Goal: Task Accomplishment & Management: Complete application form

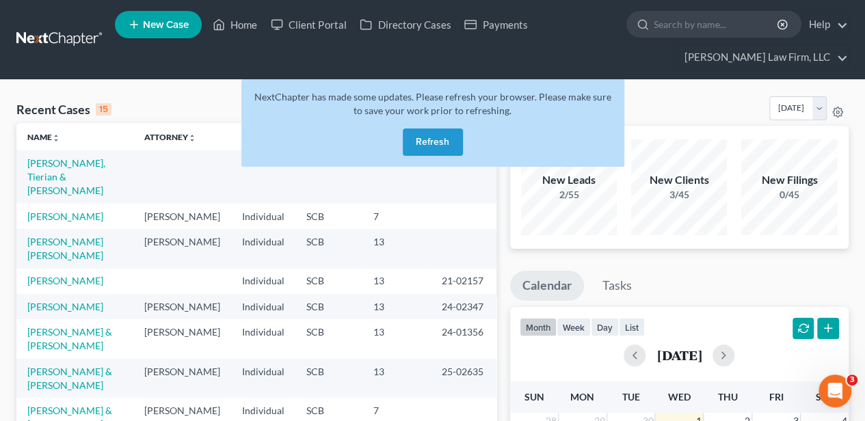
drag, startPoint x: 438, startPoint y: 130, endPoint x: 429, endPoint y: 122, distance: 11.6
click at [436, 127] on div "NextChapter has made some updates. Please refresh your browser. Please make sur…" at bounding box center [432, 123] width 383 height 88
click at [425, 145] on button "Refresh" at bounding box center [433, 142] width 60 height 27
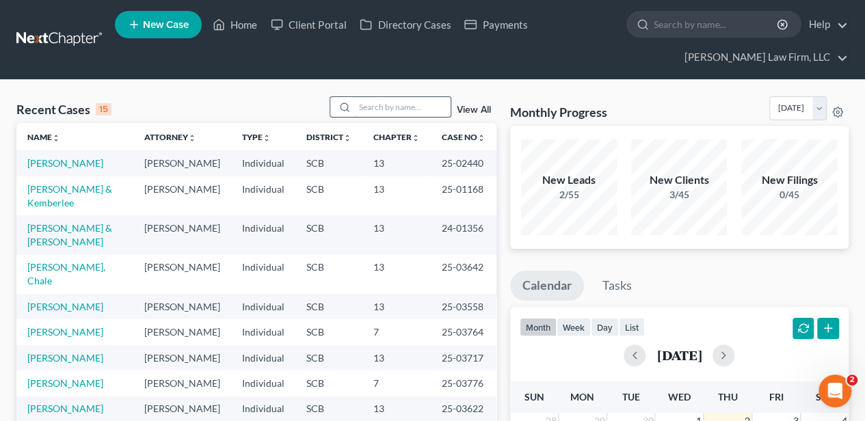
click at [376, 105] on input "search" at bounding box center [403, 107] width 96 height 20
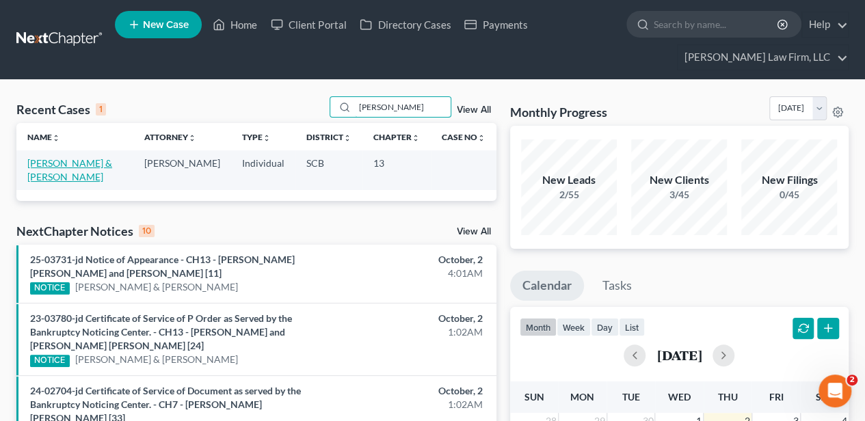
type input "[PERSON_NAME]"
click at [70, 157] on link "[PERSON_NAME] & [PERSON_NAME]" at bounding box center [69, 169] width 85 height 25
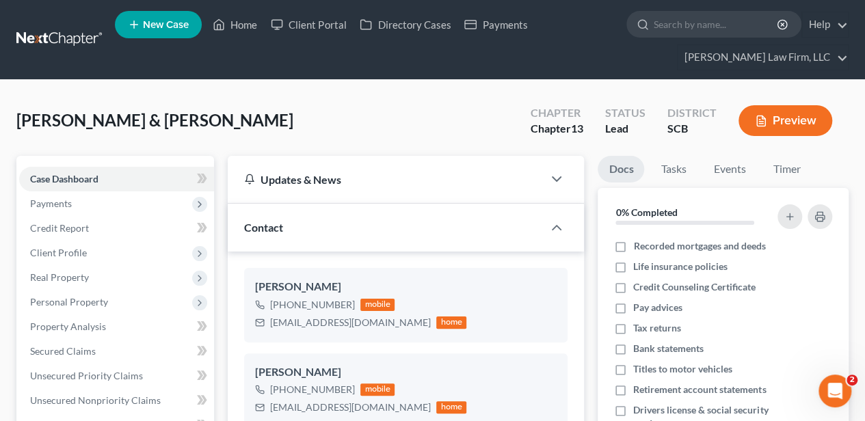
select select "2"
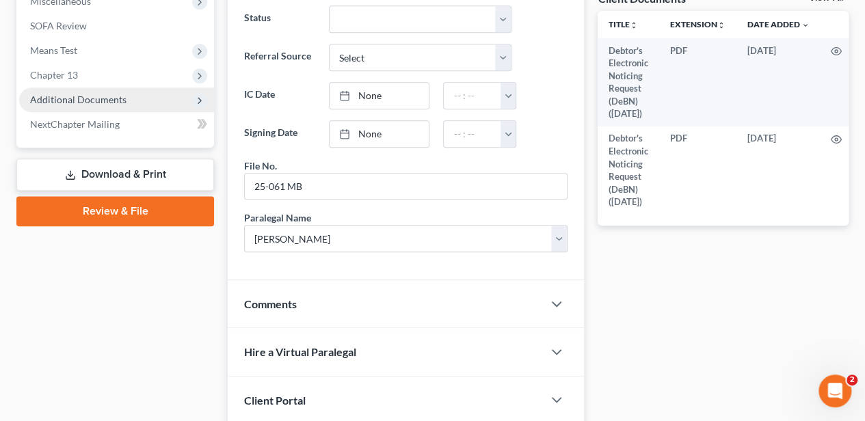
drag, startPoint x: 148, startPoint y: 176, endPoint x: 163, endPoint y: 178, distance: 14.4
click at [148, 176] on link "Download & Print" at bounding box center [115, 175] width 198 height 32
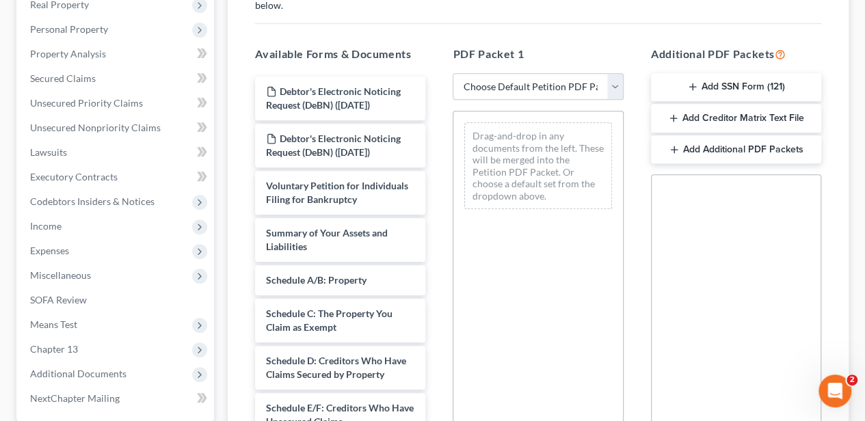
scroll to position [274, 0]
click at [541, 78] on select "Choose Default Petition PDF Packet Complete Bankruptcy Petition (all forms and …" at bounding box center [538, 85] width 170 height 27
click at [453, 72] on select "Choose Default Petition PDF Packet Complete Bankruptcy Petition (all forms and …" at bounding box center [538, 85] width 170 height 27
click at [530, 94] on select "Choose Default Petition PDF Packet Complete Bankruptcy Petition (all forms and …" at bounding box center [538, 85] width 170 height 27
select select "0"
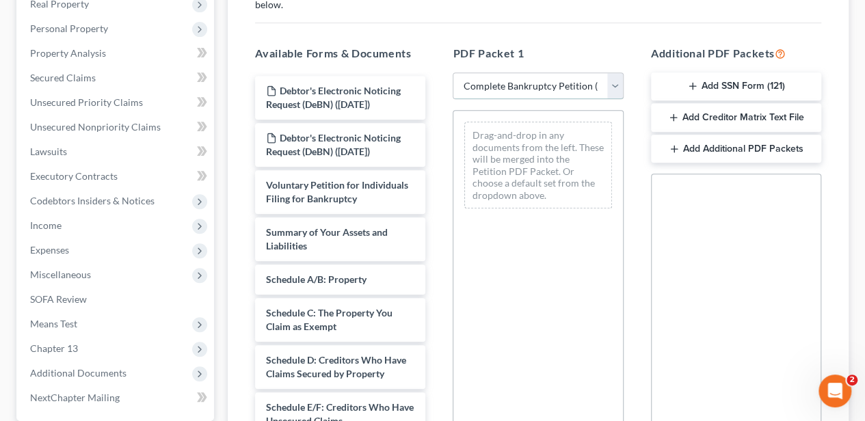
click at [453, 72] on select "Choose Default Petition PDF Packet Complete Bankruptcy Petition (all forms and …" at bounding box center [538, 85] width 170 height 27
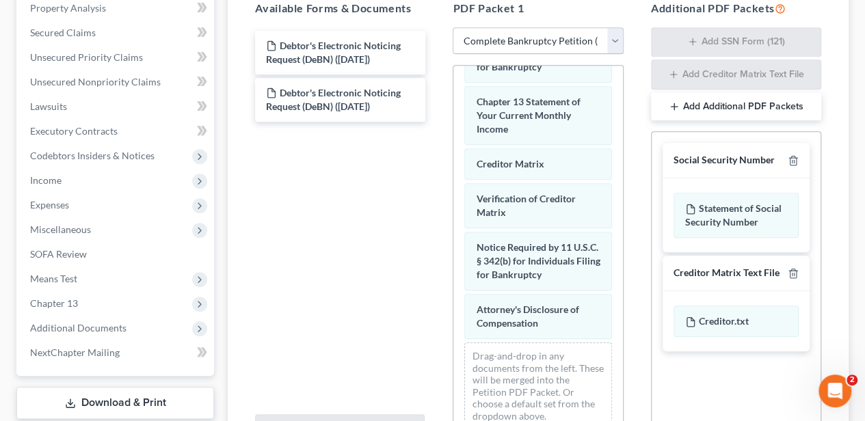
scroll to position [633, 0]
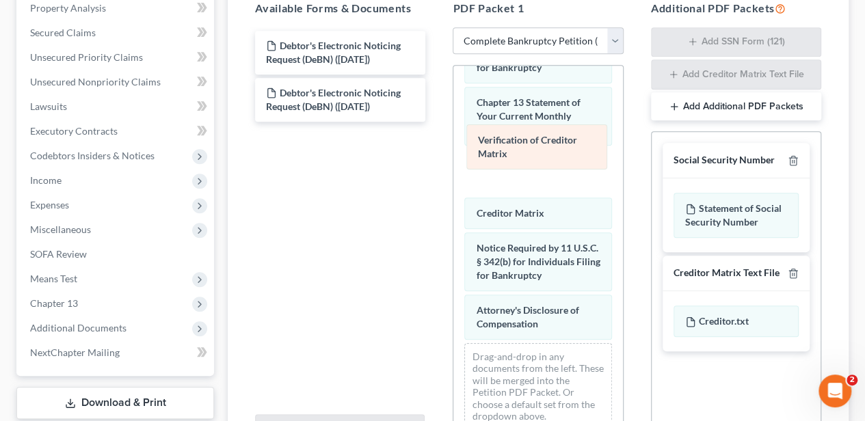
drag, startPoint x: 520, startPoint y: 191, endPoint x: 522, endPoint y: 146, distance: 45.2
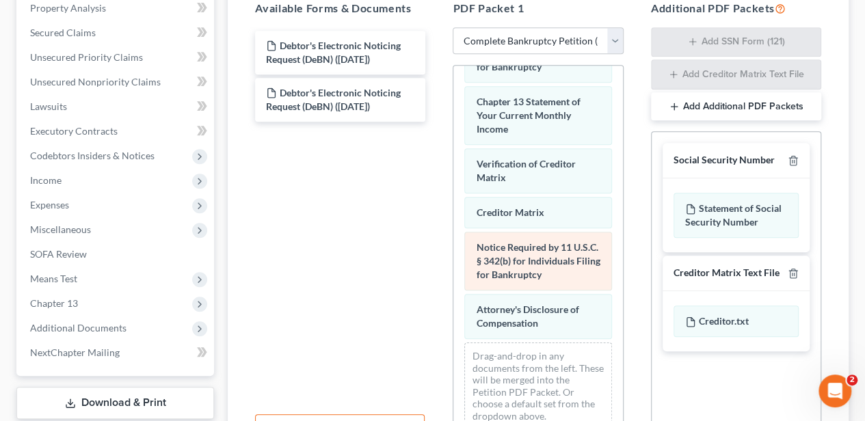
scroll to position [365, 0]
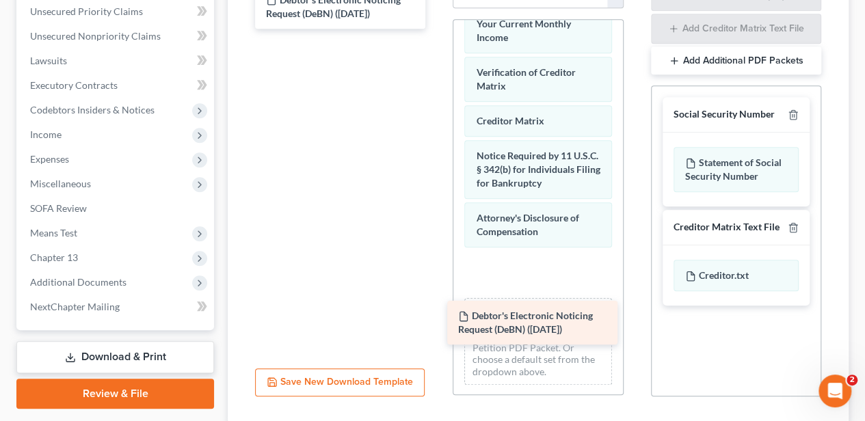
drag, startPoint x: 339, startPoint y: 55, endPoint x: 529, endPoint y: 324, distance: 330.2
click at [436, 29] on div "Debtor's Electronic Noticing Request (DeBN) ([DATE]) Debtor's Electronic Notici…" at bounding box center [340, 7] width 192 height 44
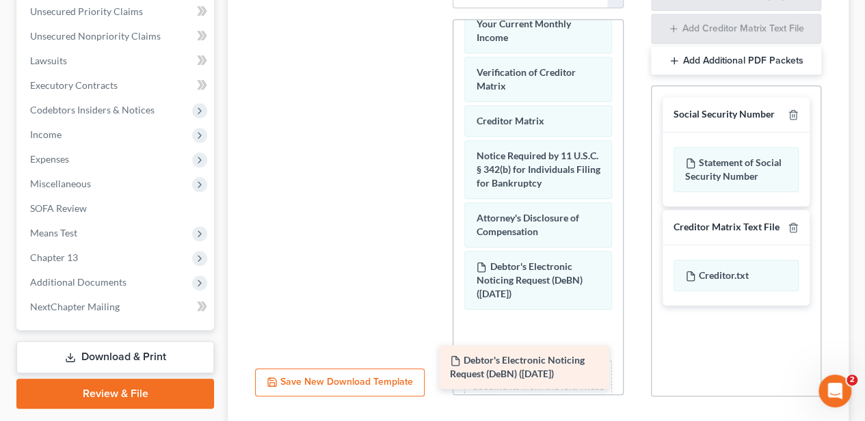
drag, startPoint x: 289, startPoint y: 92, endPoint x: 499, endPoint y: 378, distance: 354.8
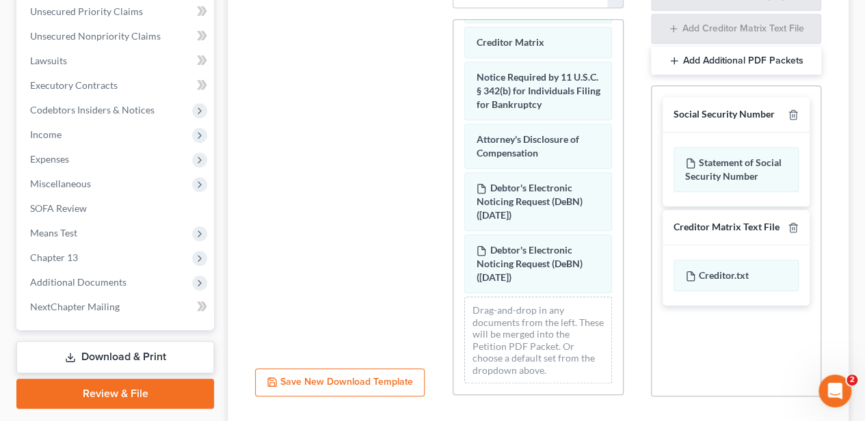
scroll to position [756, 0]
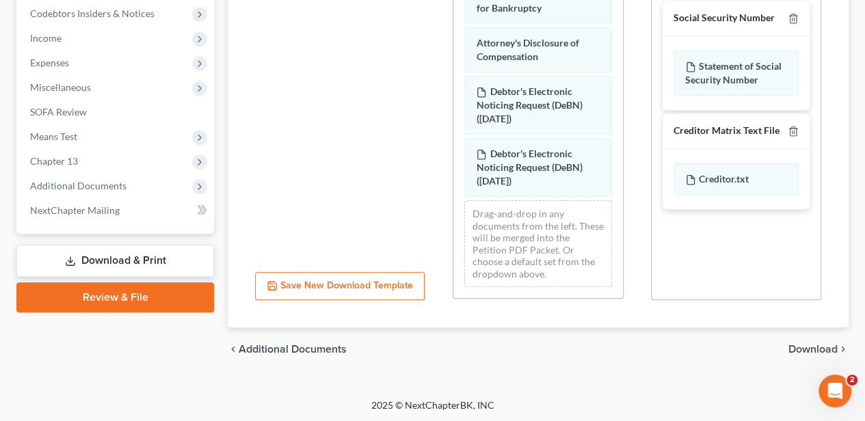
click at [817, 352] on span "Download" at bounding box center [813, 349] width 49 height 11
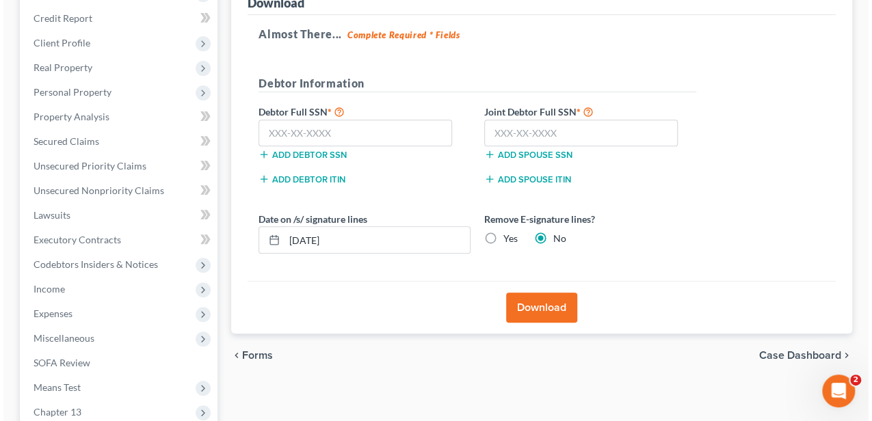
scroll to position [174, 0]
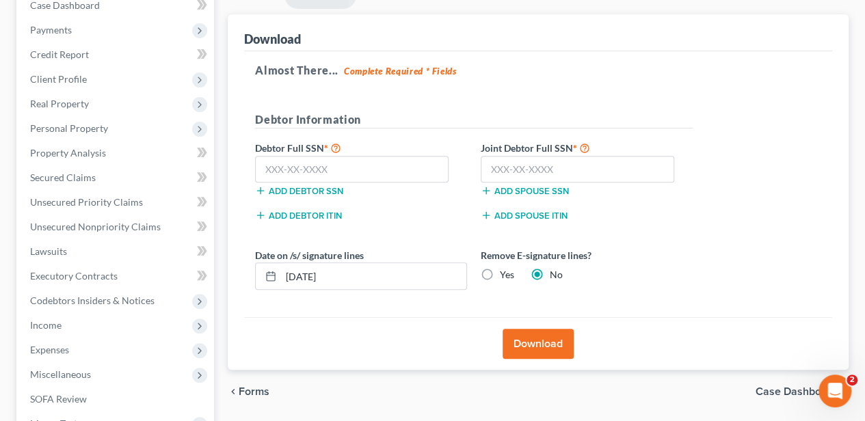
click at [367, 183] on div "Add debtor SSN" at bounding box center [361, 190] width 226 height 14
click at [310, 163] on input "text" at bounding box center [352, 169] width 194 height 27
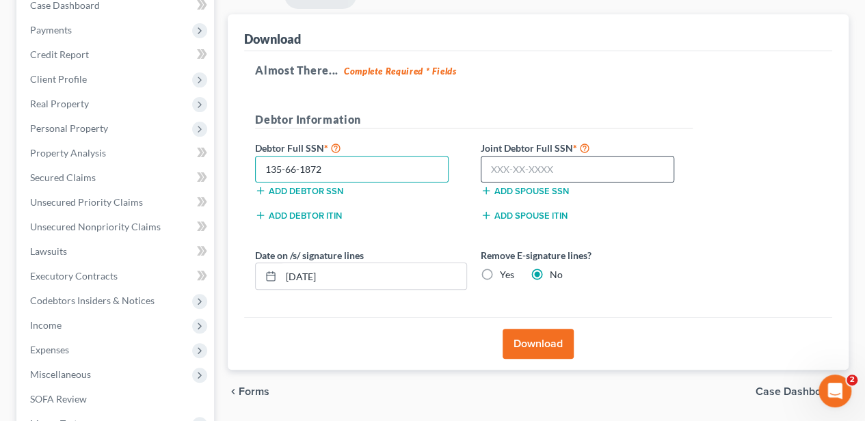
type input "135-66-1872"
click at [546, 168] on input "text" at bounding box center [578, 169] width 194 height 27
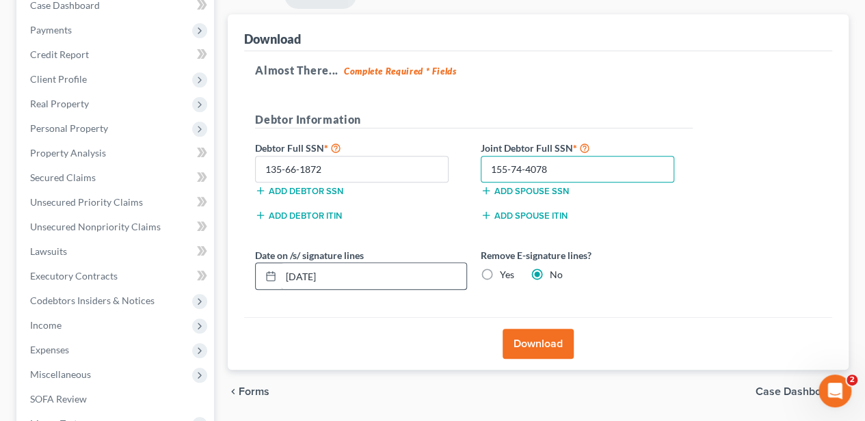
type input "155-74-4078"
drag, startPoint x: 349, startPoint y: 276, endPoint x: 274, endPoint y: 274, distance: 75.3
click at [274, 274] on div "[DATE]" at bounding box center [361, 276] width 212 height 27
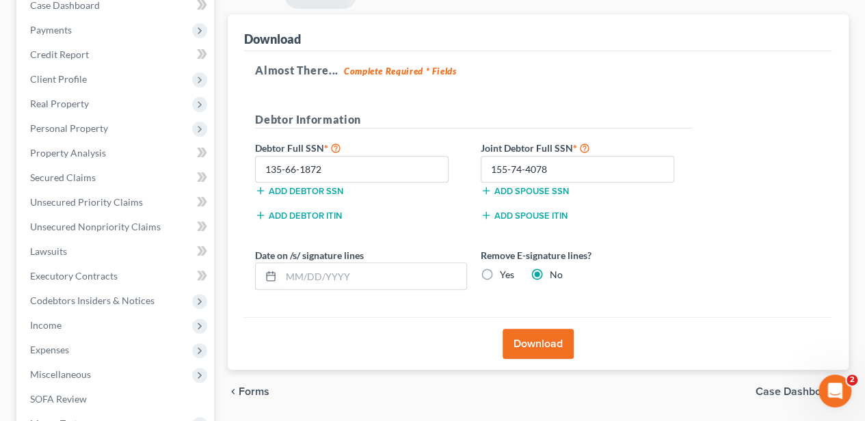
click at [500, 268] on label "Yes" at bounding box center [507, 275] width 14 height 14
click at [505, 268] on input "Yes" at bounding box center [509, 272] width 9 height 9
radio input "true"
radio input "false"
click at [551, 331] on button "Download" at bounding box center [538, 344] width 71 height 30
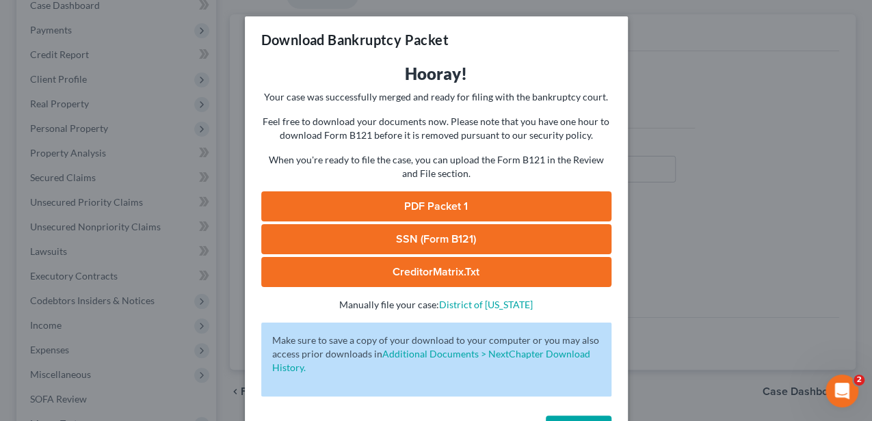
click at [438, 194] on link "PDF Packet 1" at bounding box center [436, 206] width 350 height 30
click at [436, 232] on link "SSN (Form B121)" at bounding box center [436, 239] width 350 height 30
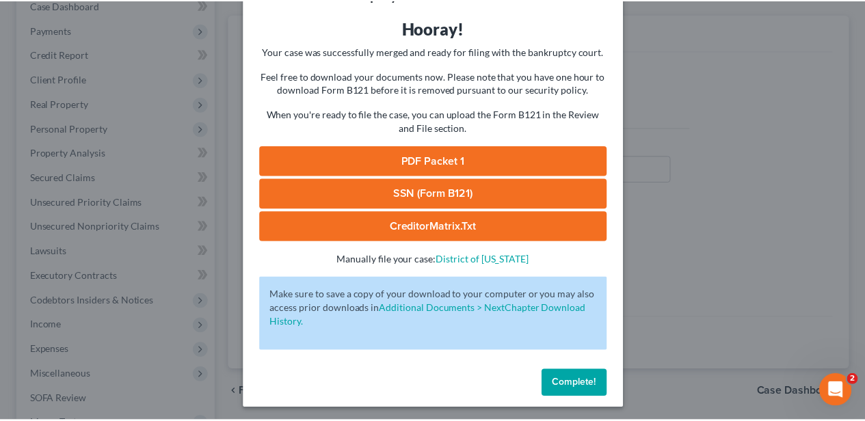
scroll to position [49, 0]
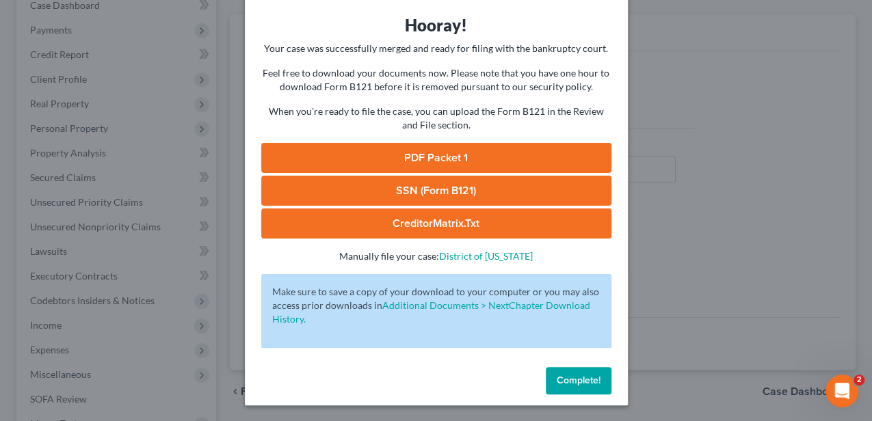
click at [579, 385] on span "Complete!" at bounding box center [579, 381] width 44 height 12
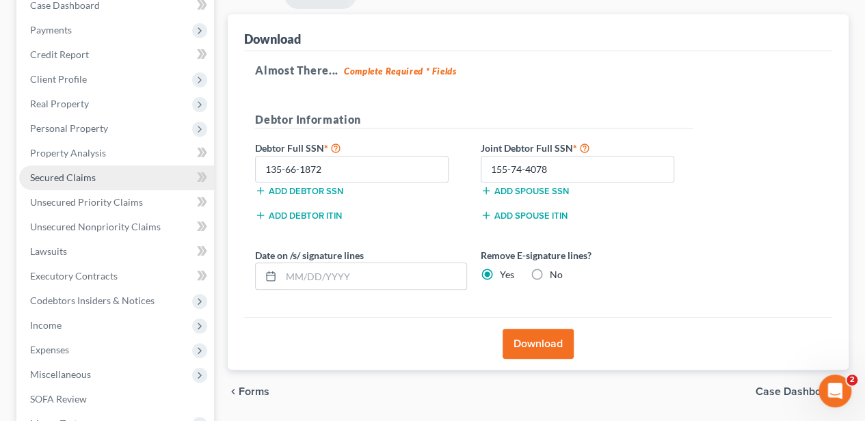
click at [103, 183] on link "Secured Claims" at bounding box center [116, 177] width 195 height 25
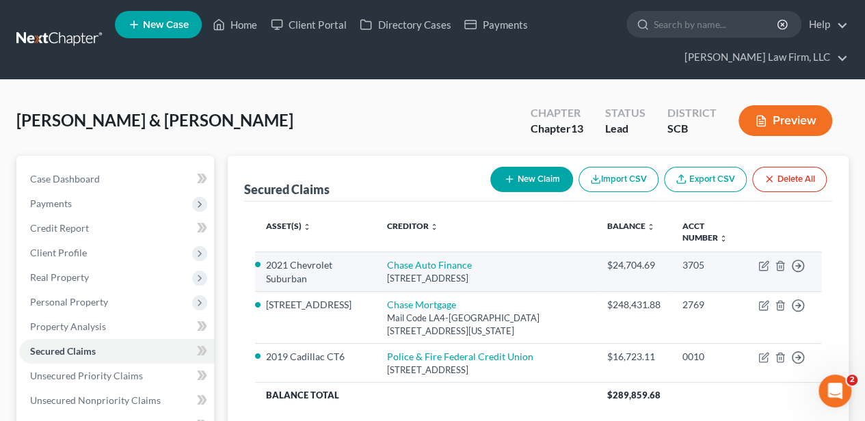
click at [425, 272] on div "[STREET_ADDRESS]" at bounding box center [486, 278] width 198 height 13
click at [425, 268] on link "Chase Auto Finance" at bounding box center [429, 265] width 85 height 12
select select "45"
select select "2"
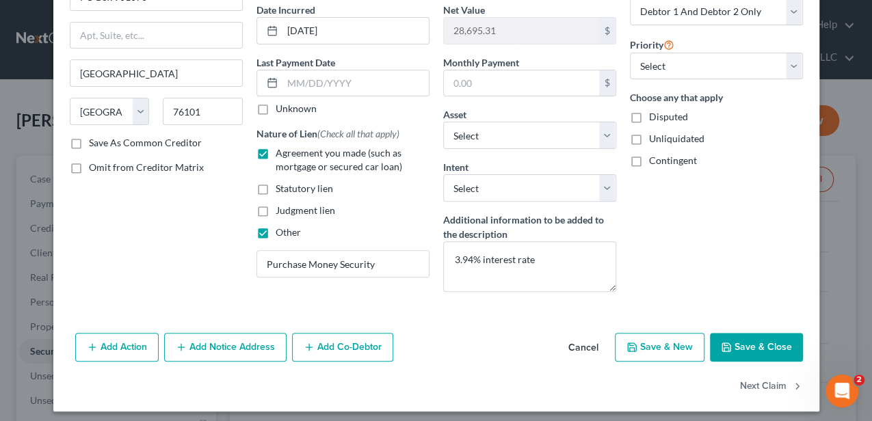
scroll to position [136, 0]
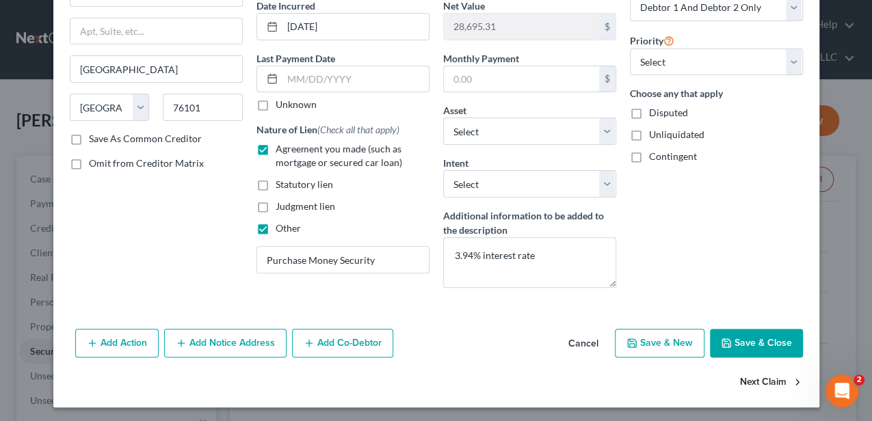
click at [786, 382] on button "Next Claim" at bounding box center [771, 383] width 63 height 29
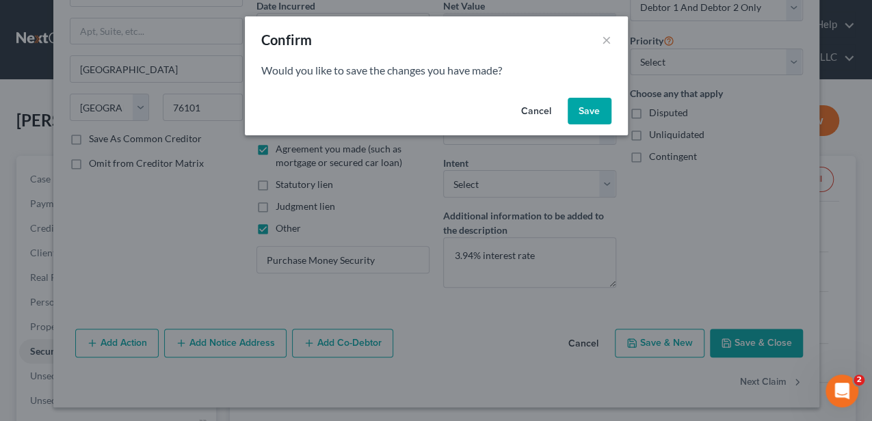
click at [594, 112] on button "Save" at bounding box center [590, 111] width 44 height 27
select select "19"
select select "2"
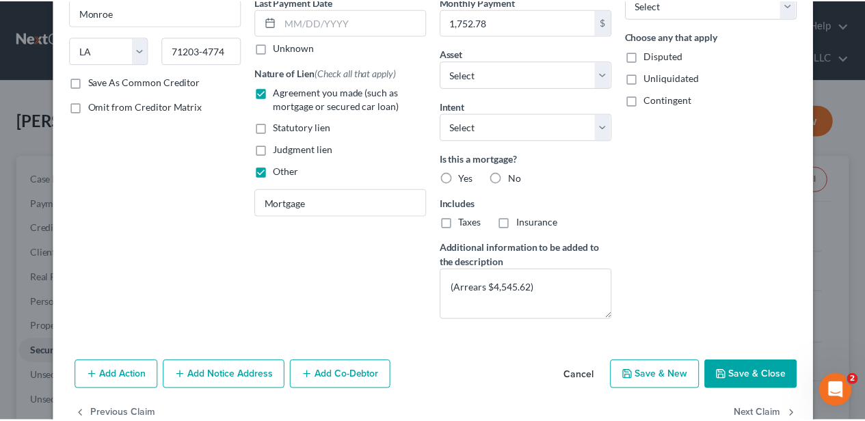
scroll to position [225, 0]
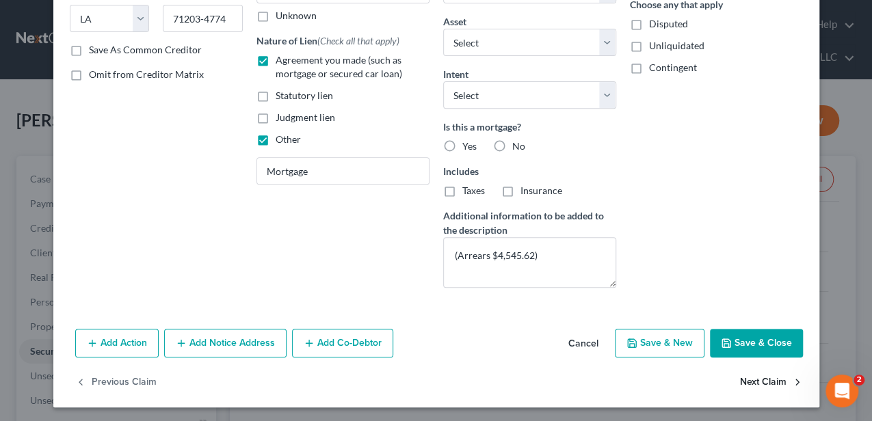
click at [747, 383] on button "Next Claim" at bounding box center [771, 383] width 63 height 29
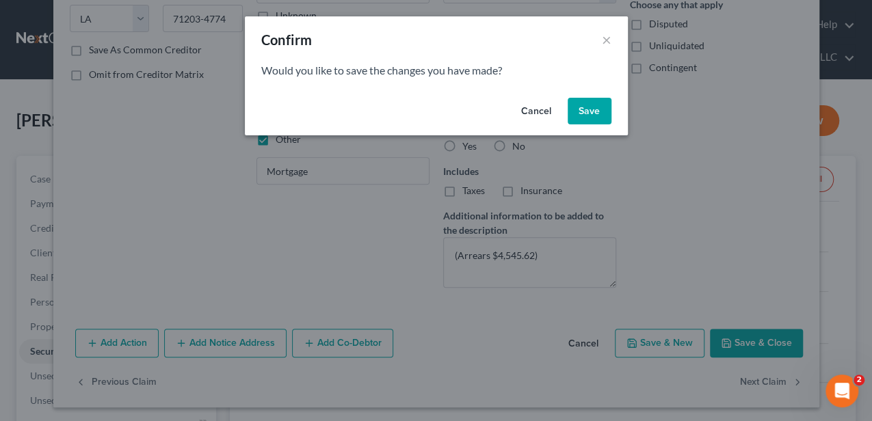
click at [533, 114] on button "Cancel" at bounding box center [536, 111] width 52 height 27
select select "39"
select select "16"
select select "0"
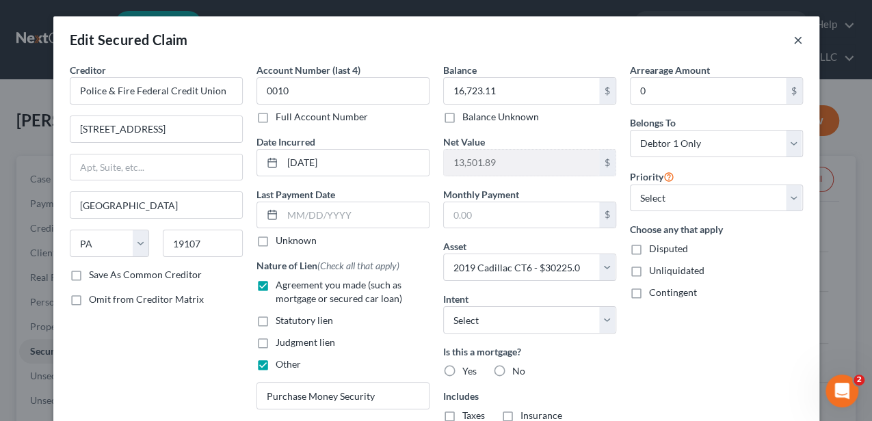
click at [795, 42] on button "×" at bounding box center [798, 39] width 10 height 16
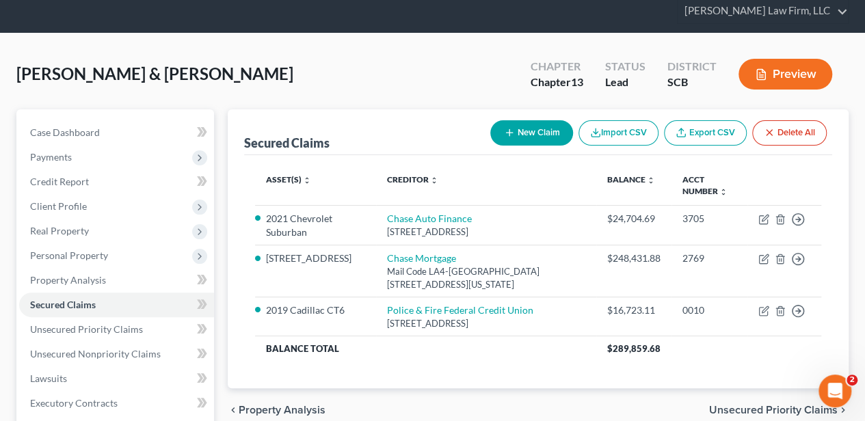
scroll to position [91, 0]
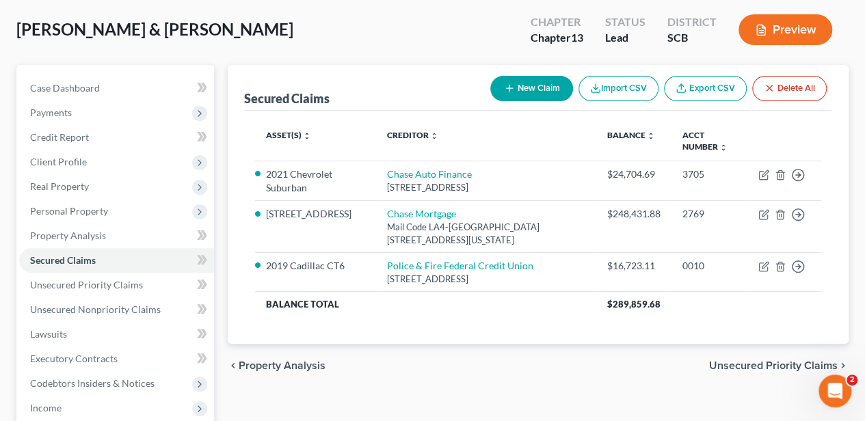
click at [758, 367] on span "Unsecured Priority Claims" at bounding box center [773, 365] width 129 height 11
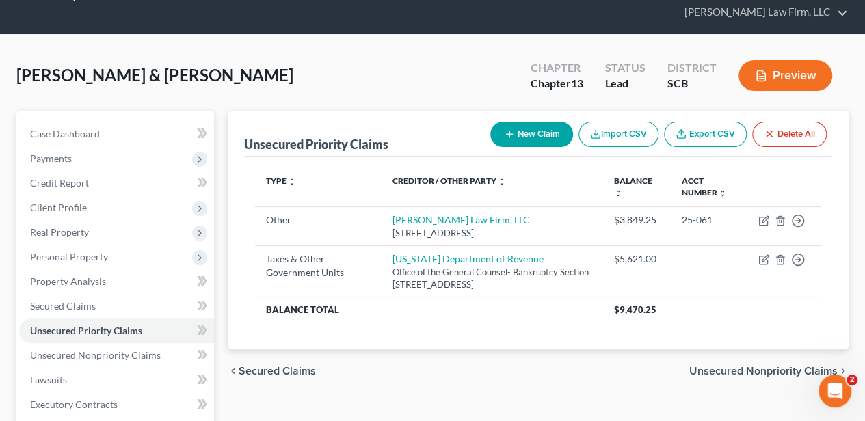
click at [766, 377] on span "Unsecured Nonpriority Claims" at bounding box center [763, 371] width 148 height 11
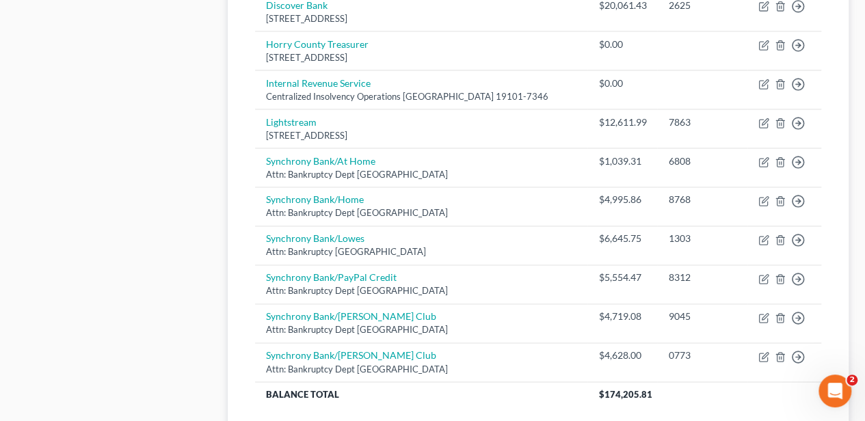
scroll to position [1003, 0]
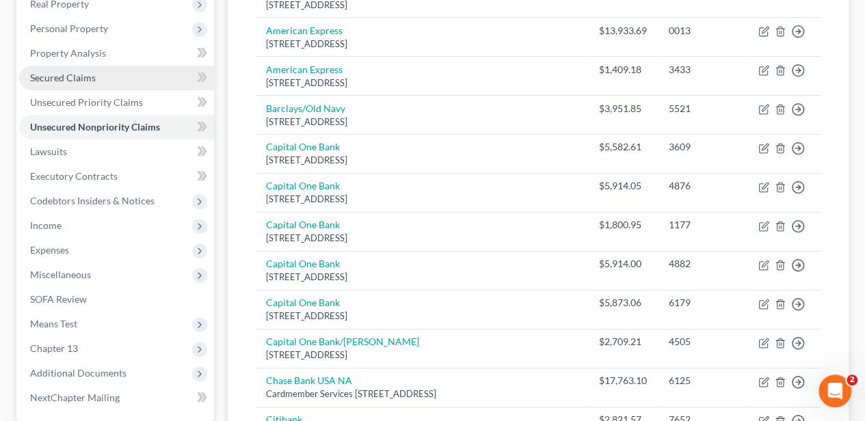
click at [78, 78] on span "Secured Claims" at bounding box center [63, 78] width 66 height 12
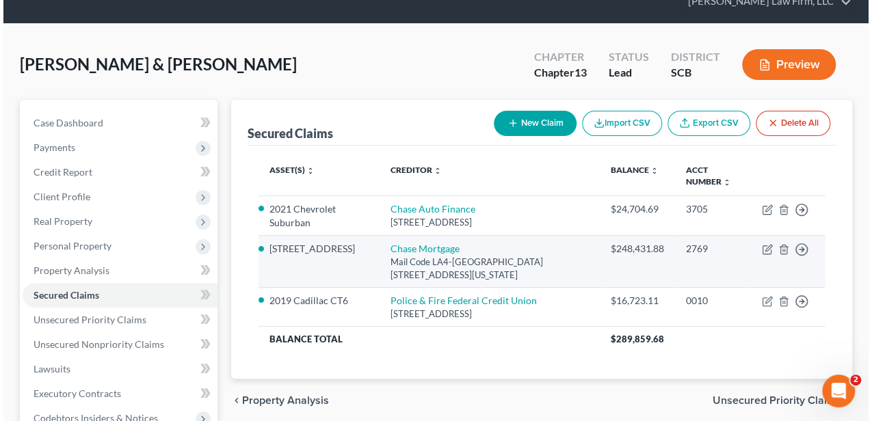
scroll to position [137, 0]
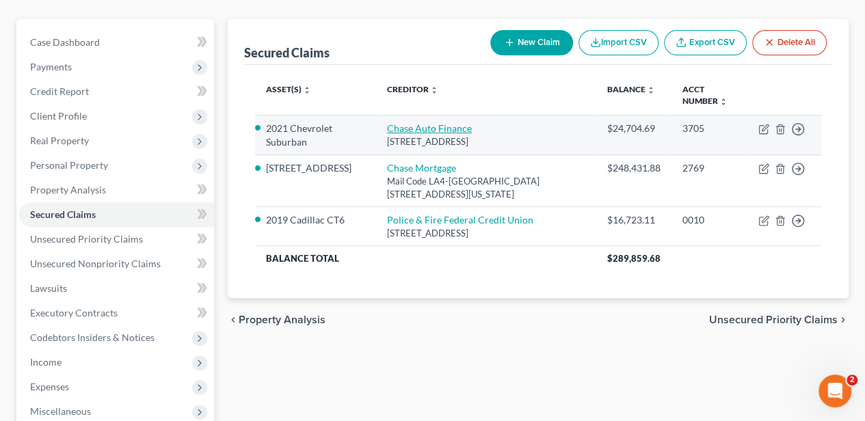
click at [428, 123] on link "Chase Auto Finance" at bounding box center [429, 128] width 85 height 12
select select "45"
select select "9"
select select "2"
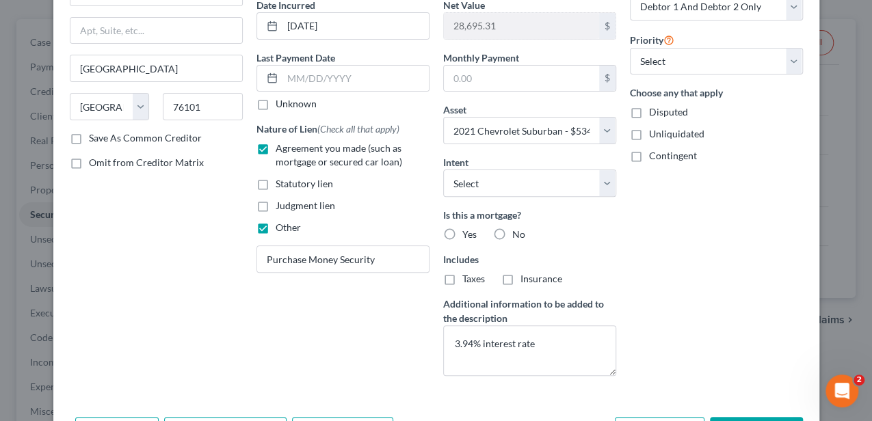
scroll to position [225, 0]
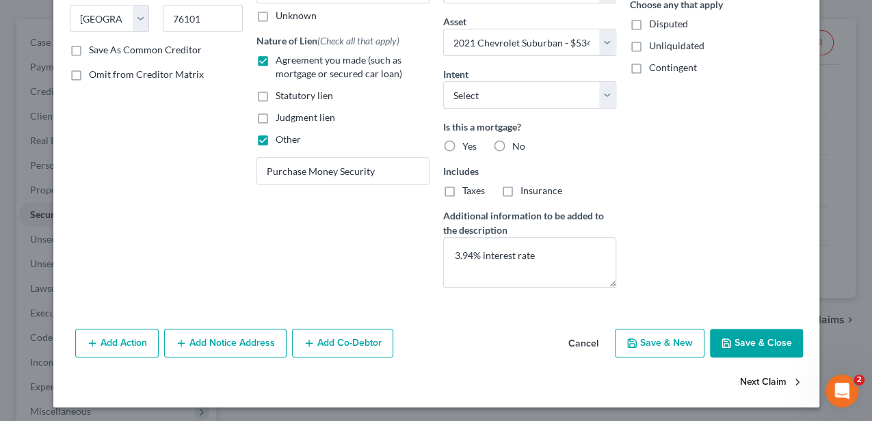
click at [748, 374] on button "Next Claim" at bounding box center [771, 383] width 63 height 29
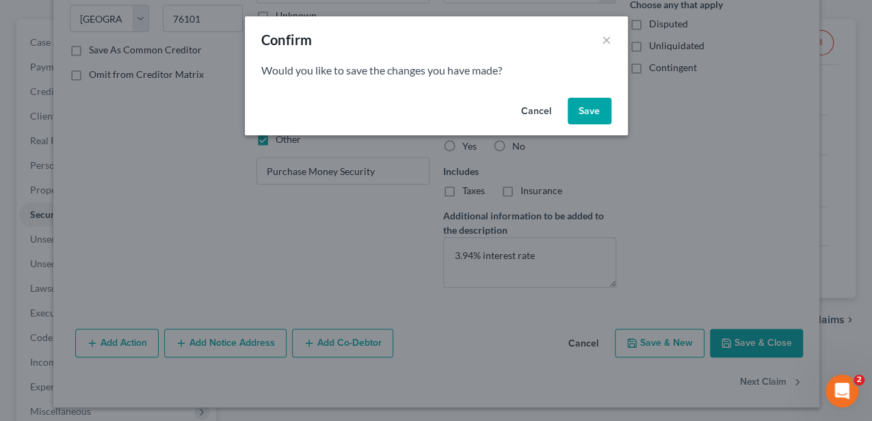
click at [596, 111] on button "Save" at bounding box center [590, 111] width 44 height 27
select select
select select "19"
select select "2"
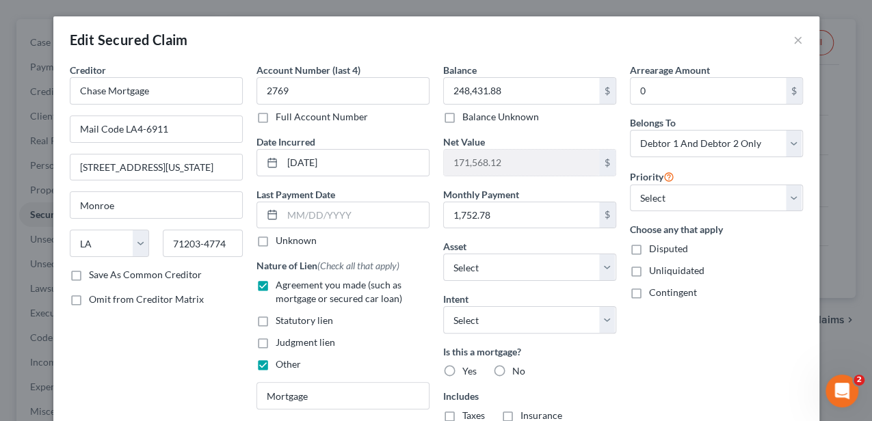
select select "9"
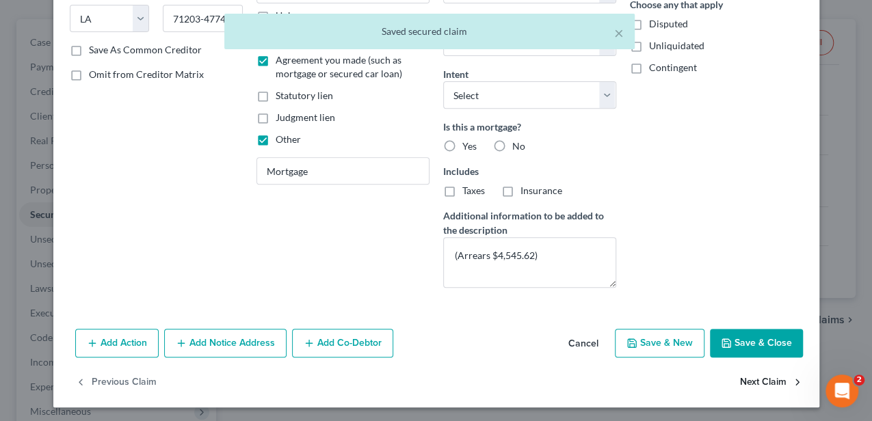
click at [767, 373] on button "Next Claim" at bounding box center [771, 383] width 63 height 29
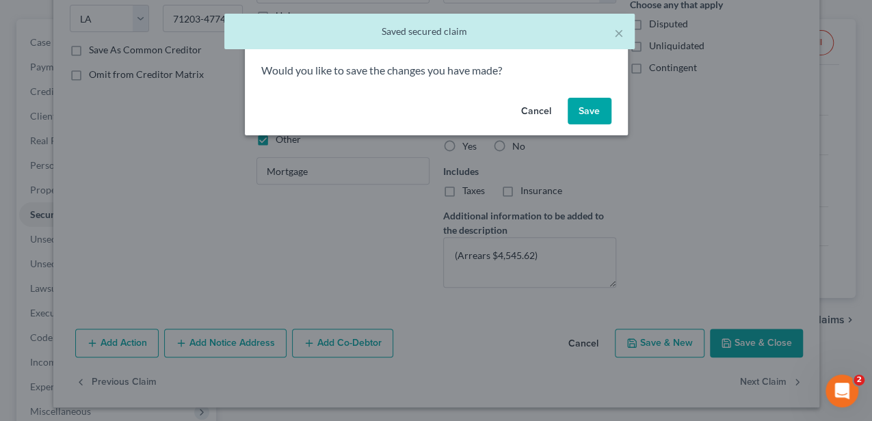
click at [583, 115] on button "Save" at bounding box center [590, 111] width 44 height 27
select select "39"
select select "0"
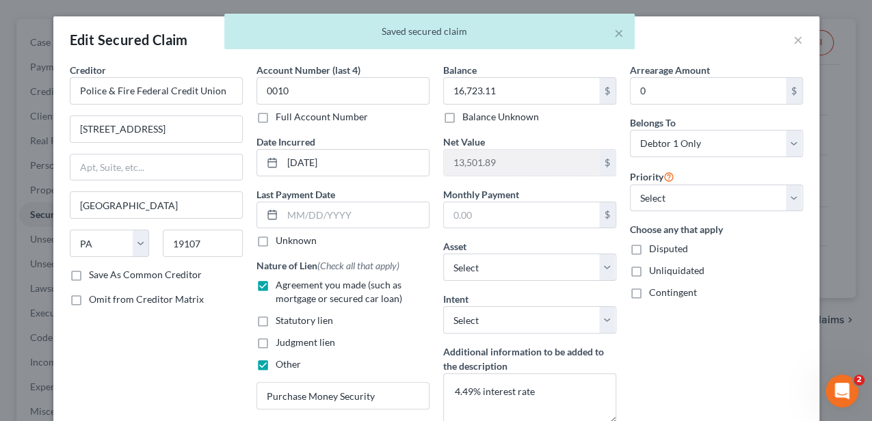
select select "6"
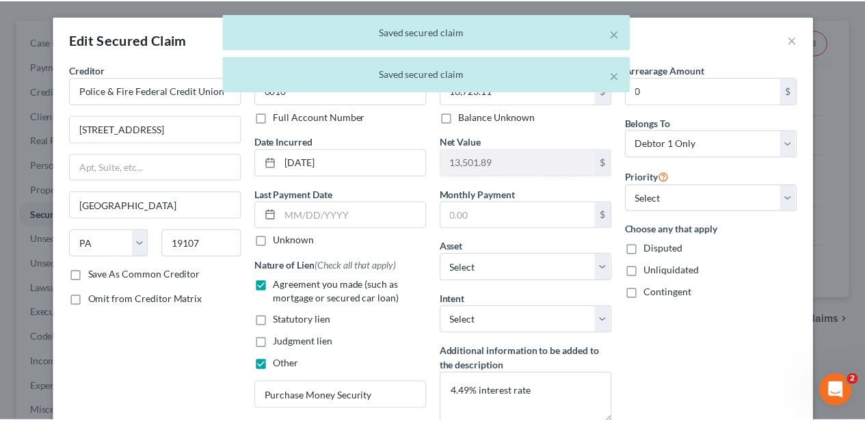
scroll to position [136, 0]
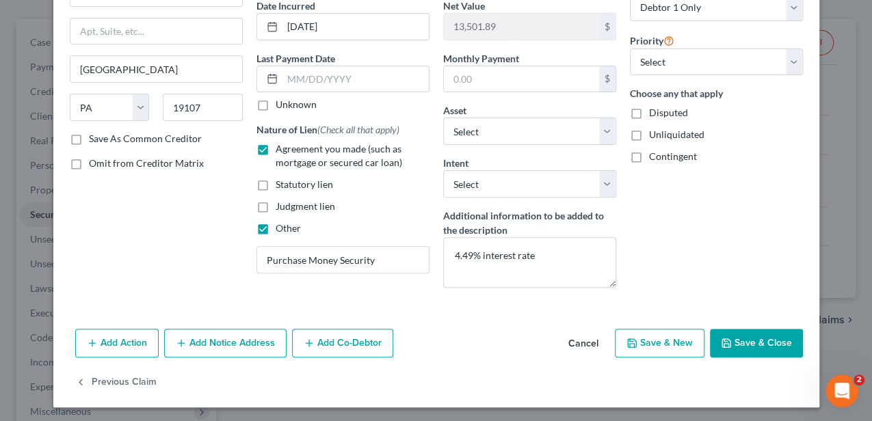
click at [584, 335] on button "Cancel" at bounding box center [583, 343] width 52 height 27
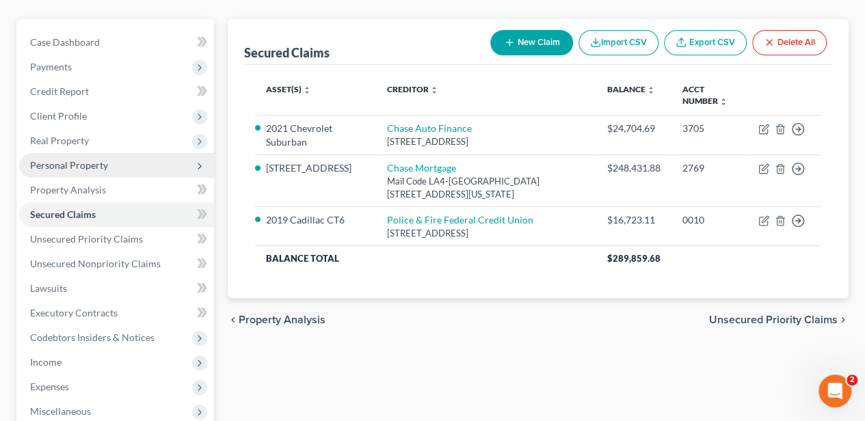
click at [87, 163] on span "Personal Property" at bounding box center [69, 165] width 78 height 12
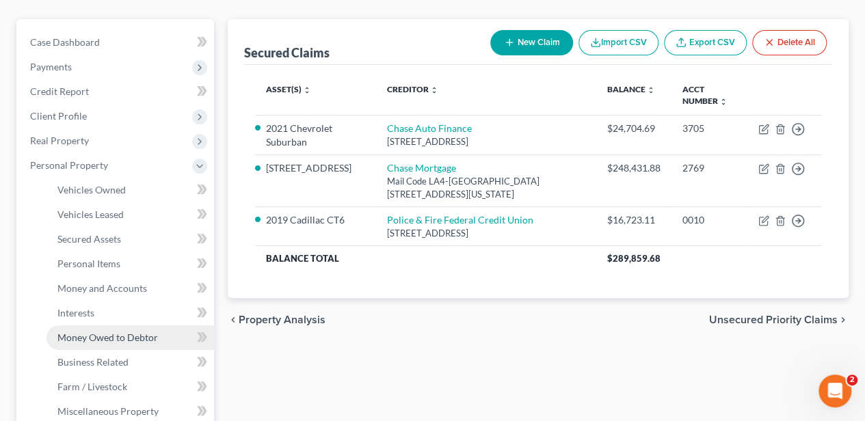
click at [127, 341] on span "Money Owed to Debtor" at bounding box center [107, 338] width 101 height 12
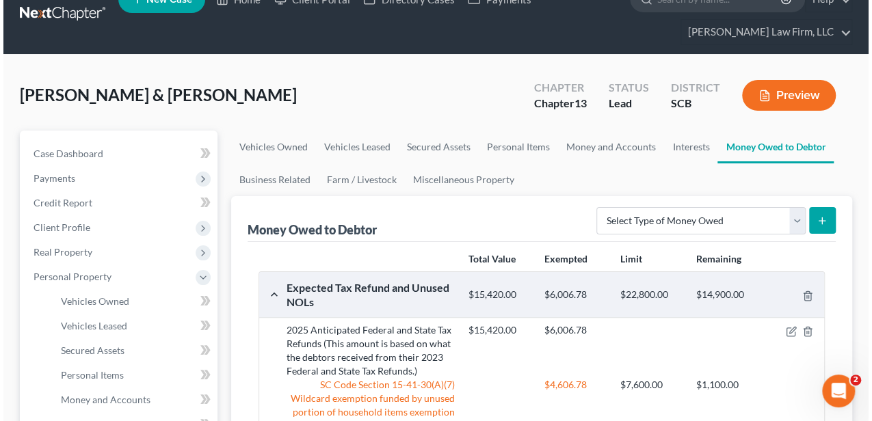
scroll to position [45, 0]
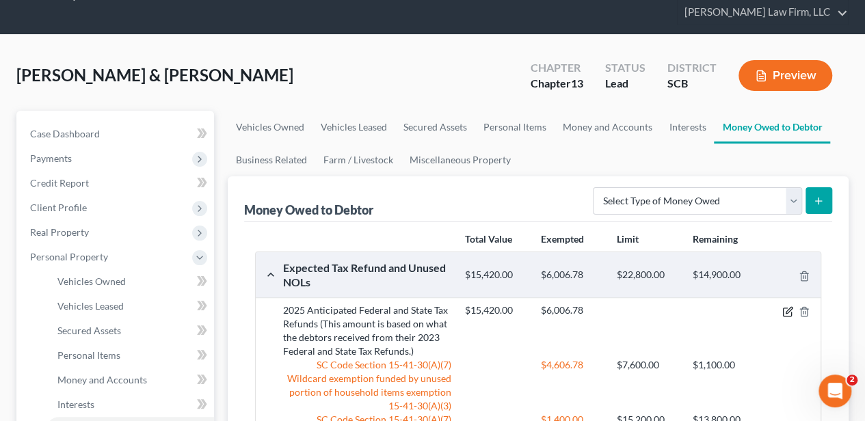
click at [785, 310] on icon "button" at bounding box center [787, 311] width 11 height 11
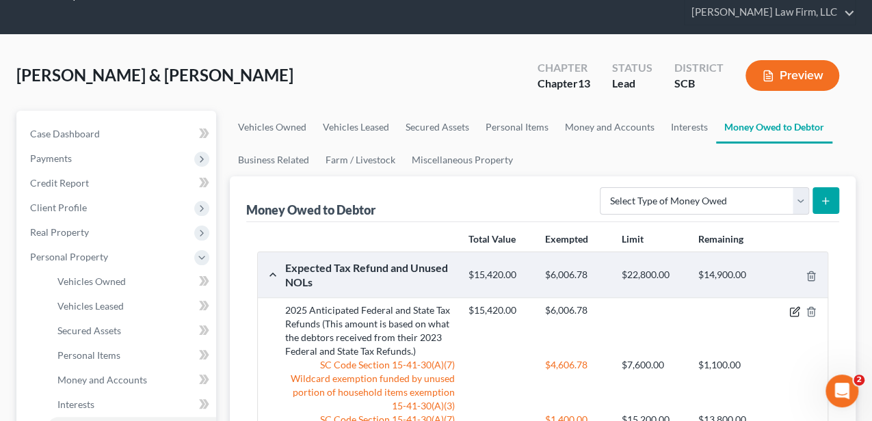
select select "0"
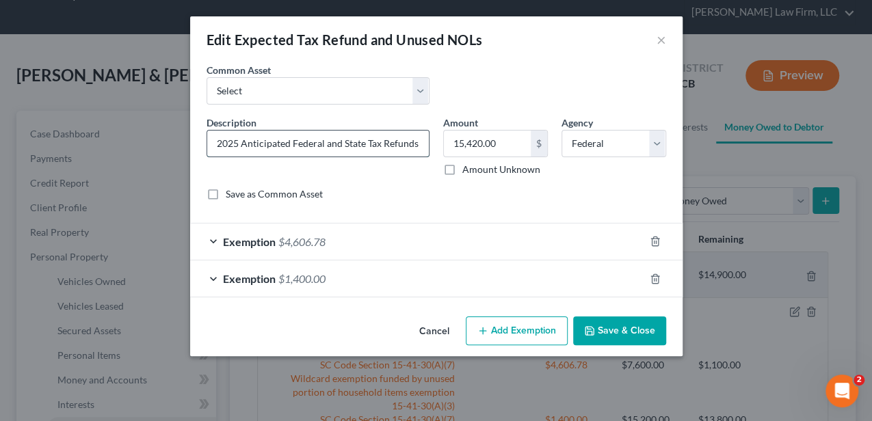
click at [351, 138] on input "2025 Anticipated Federal and State Tax Refunds (This amount is based on what th…" at bounding box center [318, 144] width 222 height 26
type input "2025 Anticipated Federal and State Tax Refunds (This amount is based on what th…"
click at [637, 327] on button "Save & Close" at bounding box center [619, 331] width 93 height 29
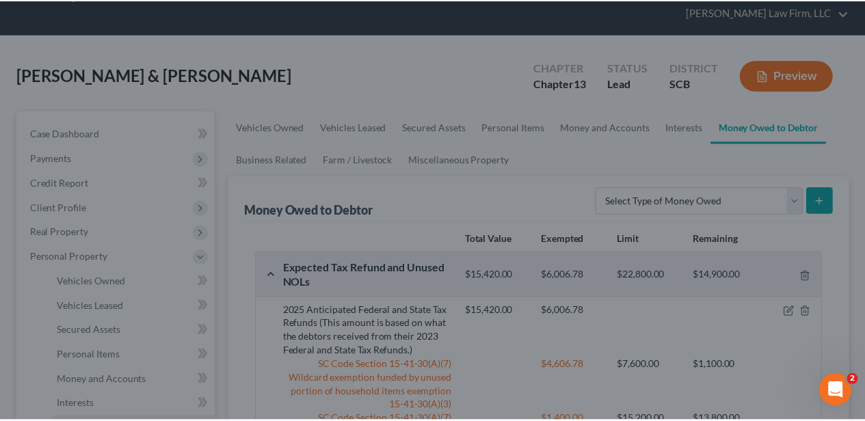
scroll to position [0, 0]
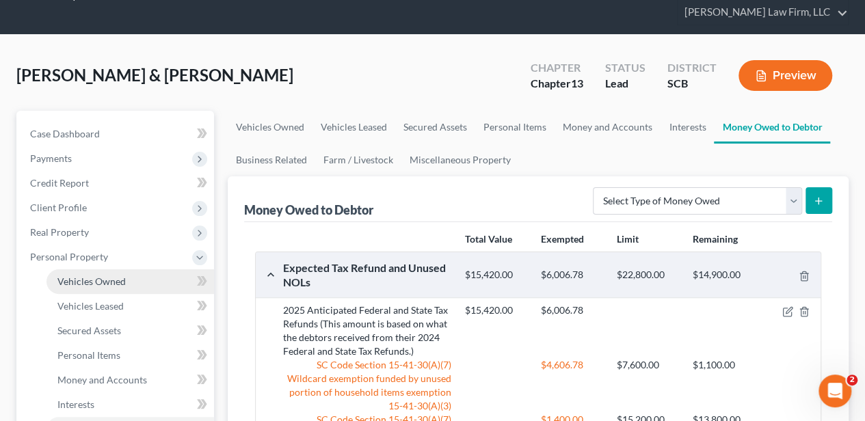
click at [120, 272] on link "Vehicles Owned" at bounding box center [131, 281] width 168 height 25
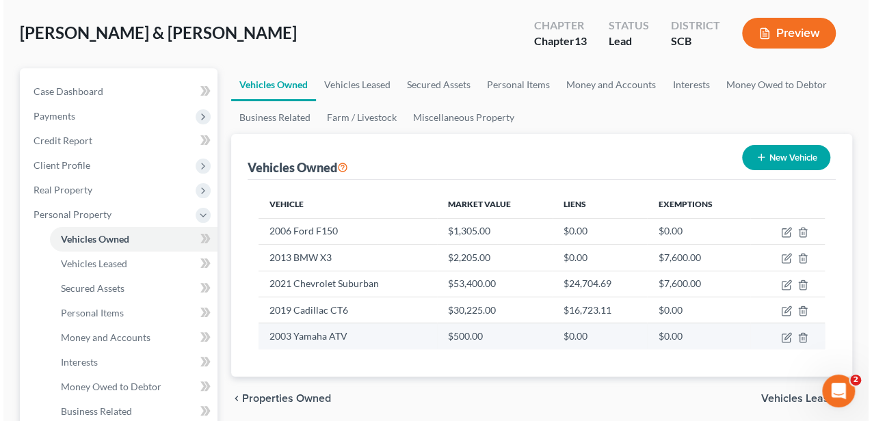
scroll to position [137, 0]
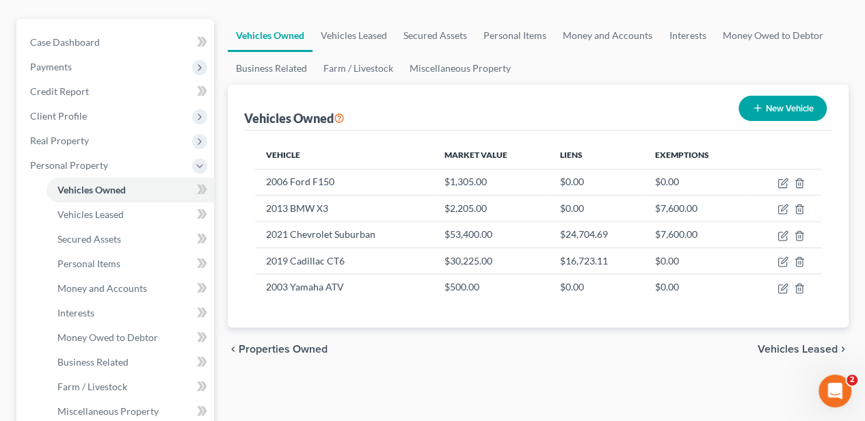
click at [568, 343] on div "chevron_left Properties Owned Vehicles Leased chevron_right" at bounding box center [538, 350] width 621 height 44
click at [532, 362] on div "chevron_left Properties Owned Vehicles Leased chevron_right" at bounding box center [538, 350] width 621 height 44
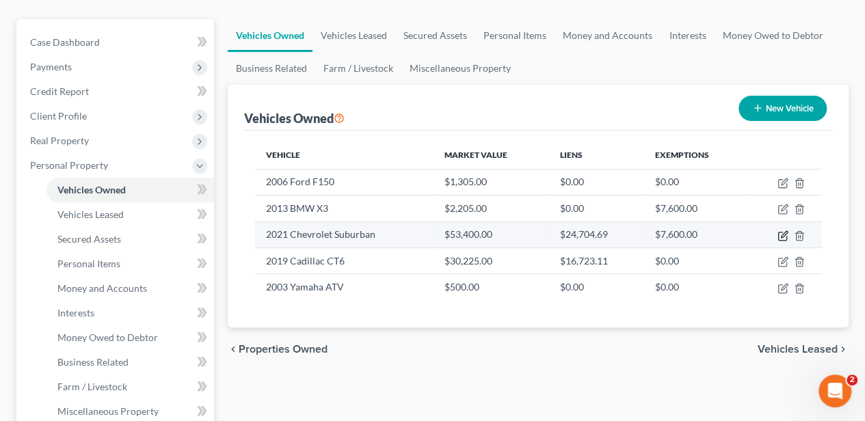
click at [782, 233] on icon "button" at bounding box center [784, 234] width 6 height 6
select select "0"
select select "5"
select select "2"
select select "0"
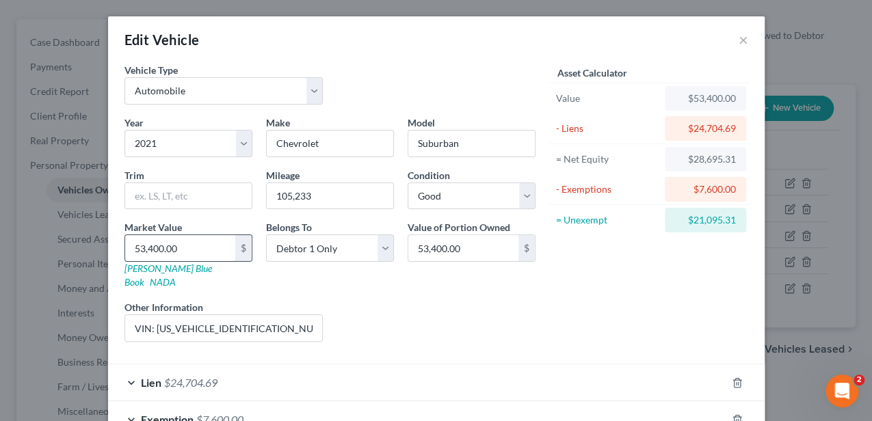
click at [213, 248] on input "53,400.00" at bounding box center [180, 248] width 110 height 26
type input "2"
type input "2.00"
type input "22"
type input "22.00"
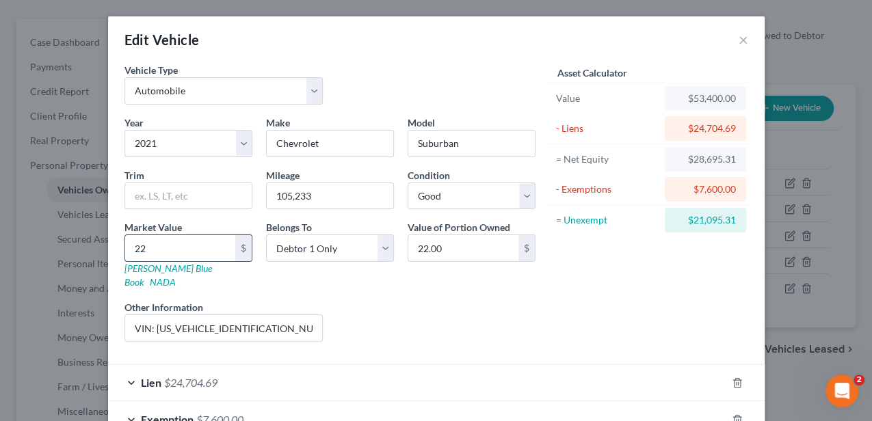
type input "221"
type input "221.00"
type input "2215"
type input "2,215.00"
type input "2,2150"
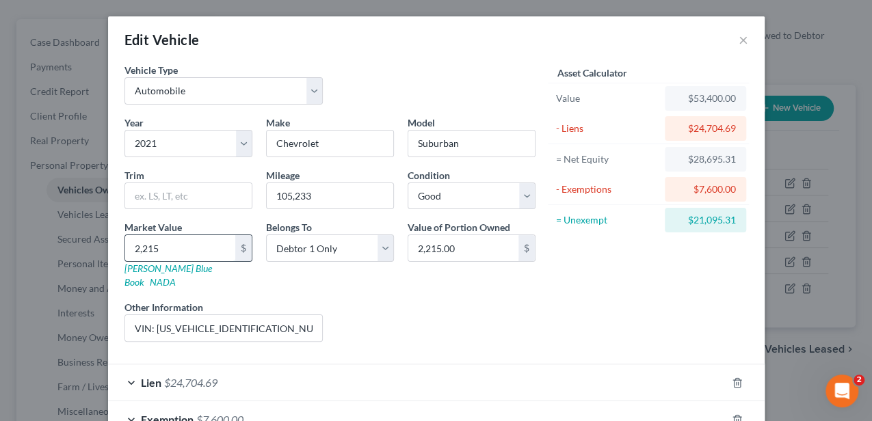
type input "22,150.00"
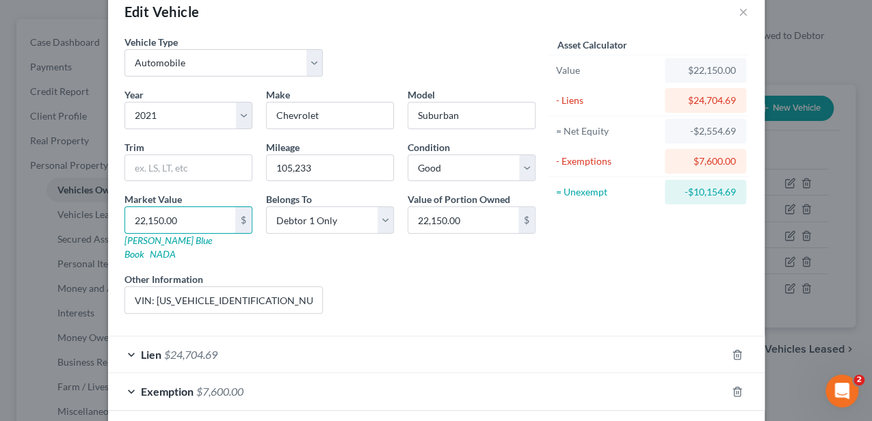
scroll to position [75, 0]
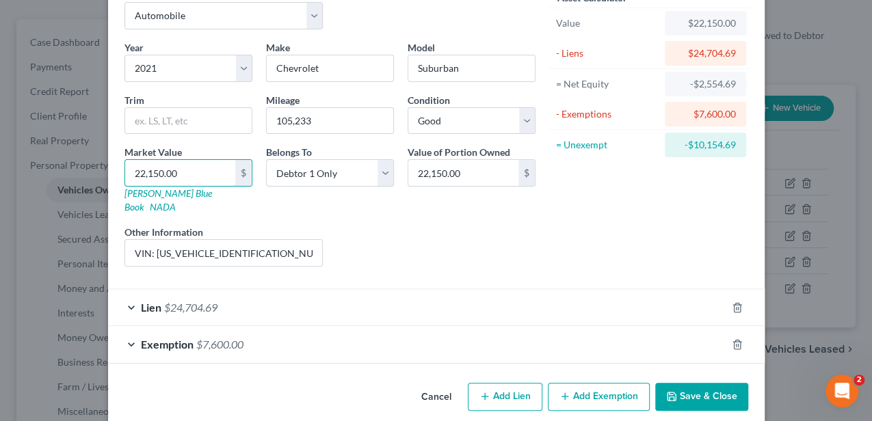
type input "22,150.00"
click at [436, 384] on button "Cancel" at bounding box center [436, 397] width 52 height 27
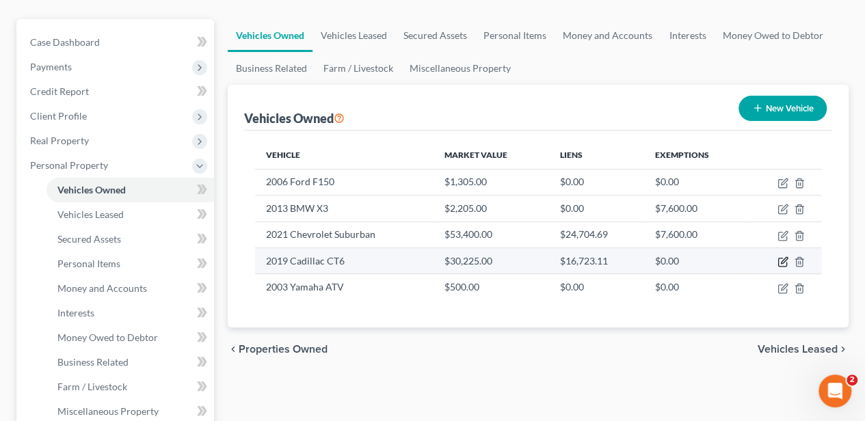
click at [781, 260] on icon "button" at bounding box center [784, 260] width 6 height 6
select select "0"
select select "7"
select select "2"
select select "0"
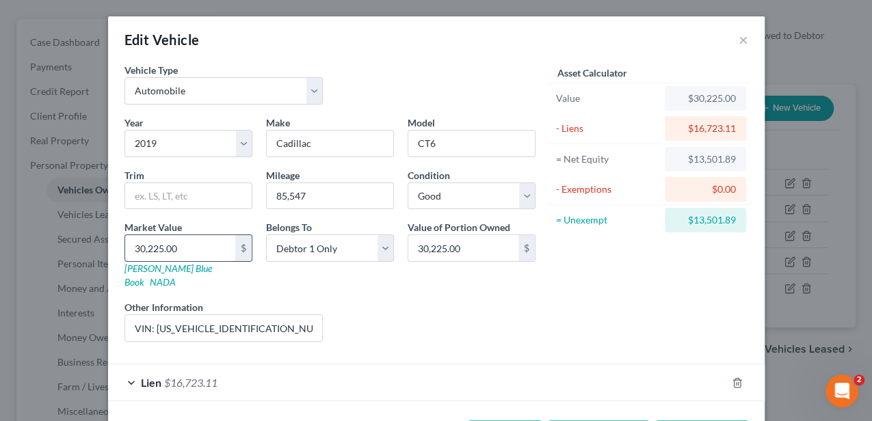
click at [183, 239] on input "30,225.00" at bounding box center [180, 248] width 110 height 26
type input "2"
type input "2.00"
type input "22"
type input "22.00"
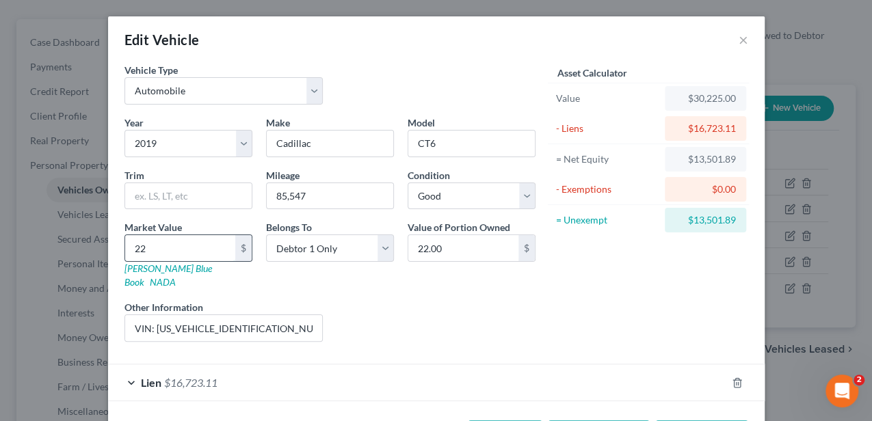
type input "221"
type input "221.00"
type input "2215"
type input "2,215.00"
type input "2,2150"
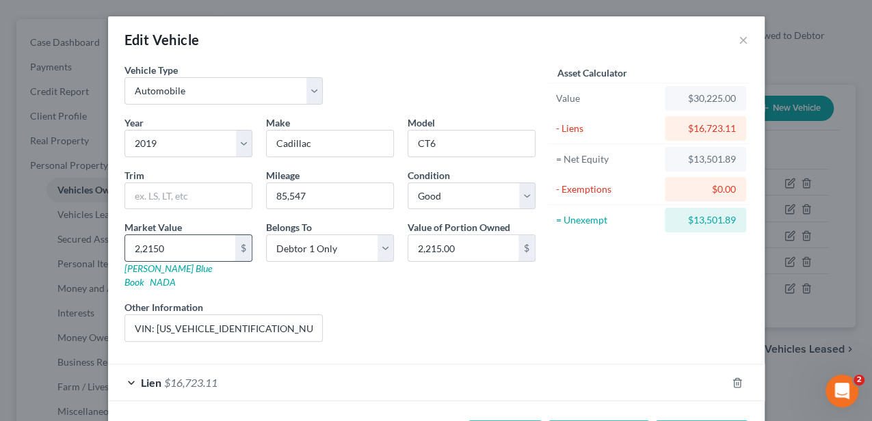
type input "22,150.00"
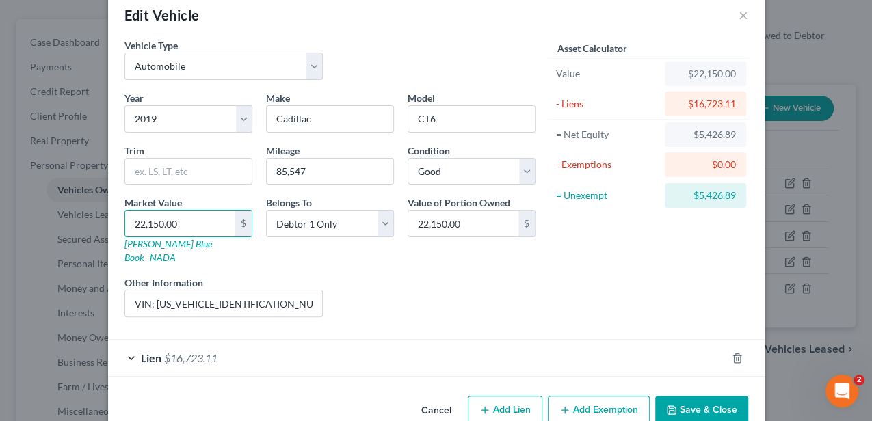
scroll to position [38, 0]
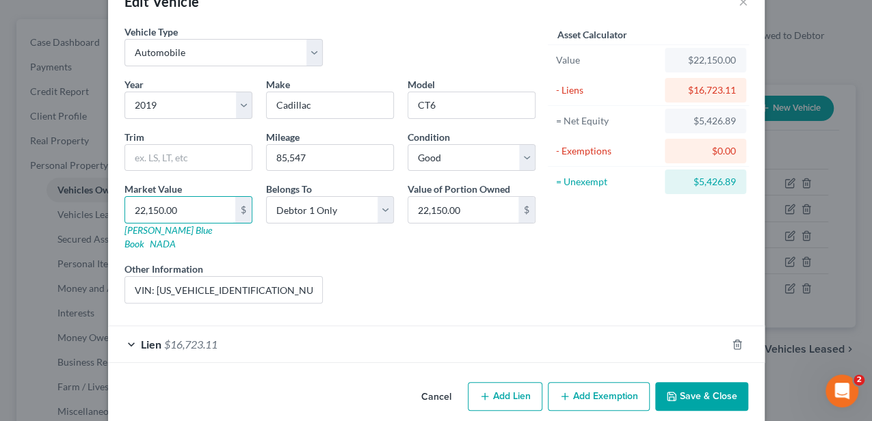
type input "22,150.00"
click at [685, 382] on button "Save & Close" at bounding box center [701, 396] width 93 height 29
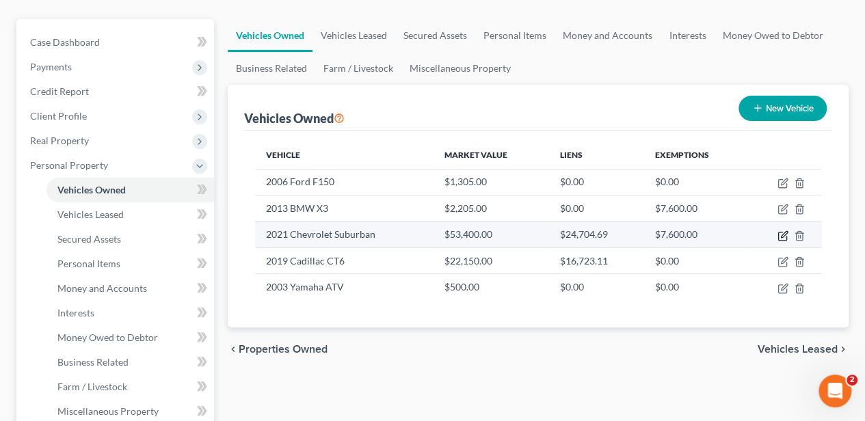
click at [782, 232] on icon "button" at bounding box center [783, 235] width 11 height 11
select select "0"
select select "5"
select select "2"
select select "0"
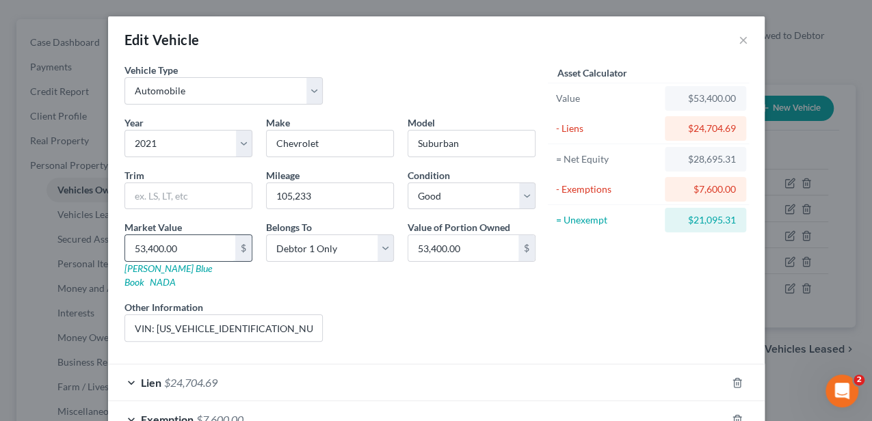
click at [189, 249] on input "53,400.00" at bounding box center [180, 248] width 110 height 26
type input "4"
type input "4.00"
type input "46"
type input "46.00"
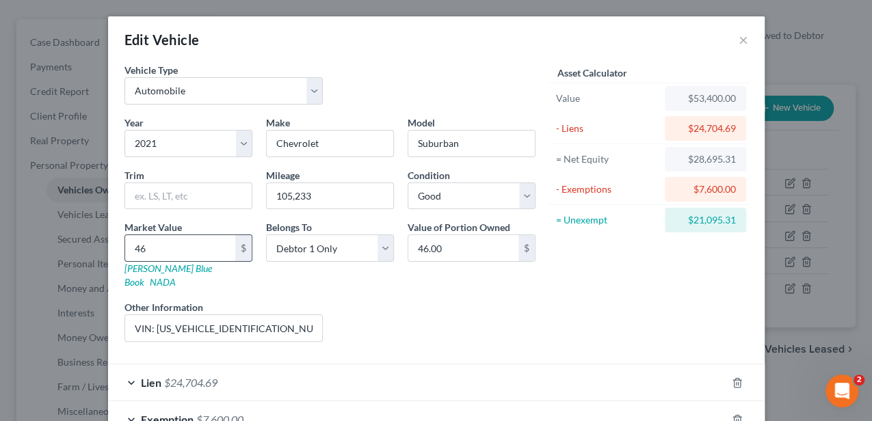
type input "467"
type input "467.00"
type input "4672"
type input "4,672.00"
type input "4,6725"
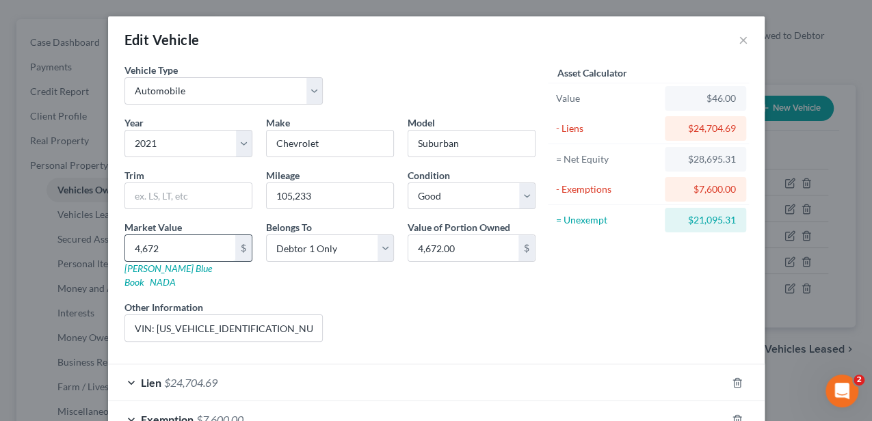
type input "46,725.00"
type input "46,725"
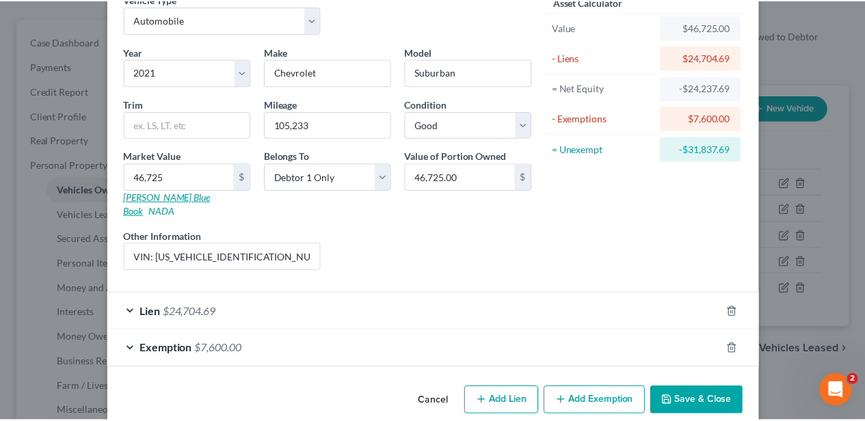
scroll to position [75, 0]
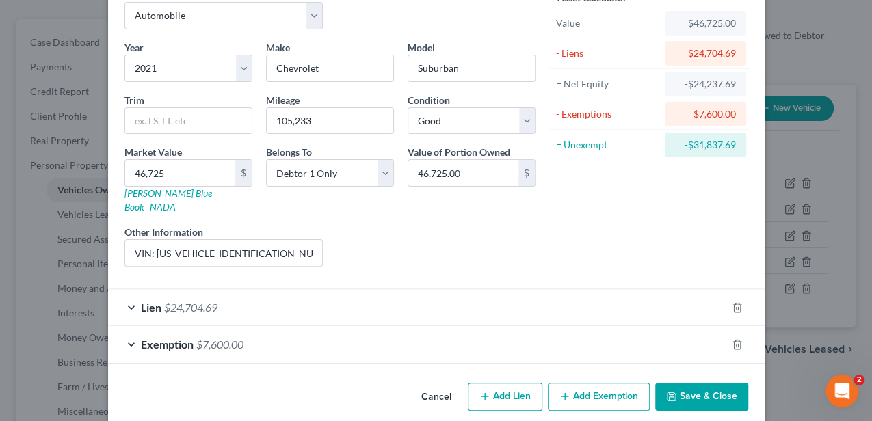
click at [680, 383] on button "Save & Close" at bounding box center [701, 397] width 93 height 29
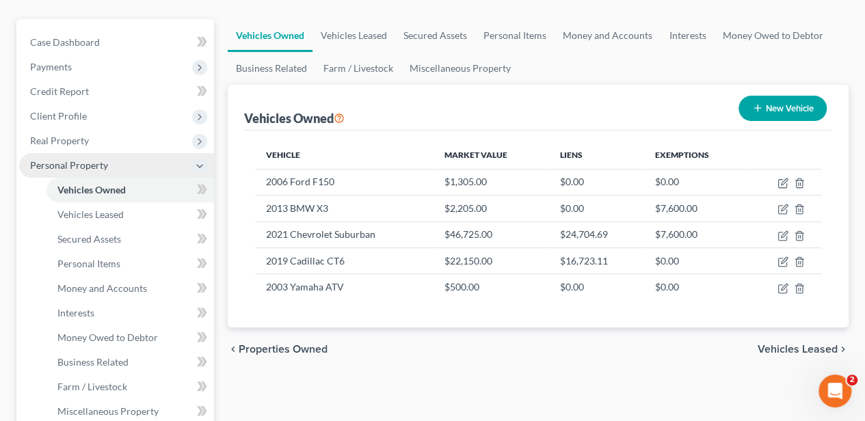
click at [67, 164] on span "Personal Property" at bounding box center [69, 165] width 78 height 12
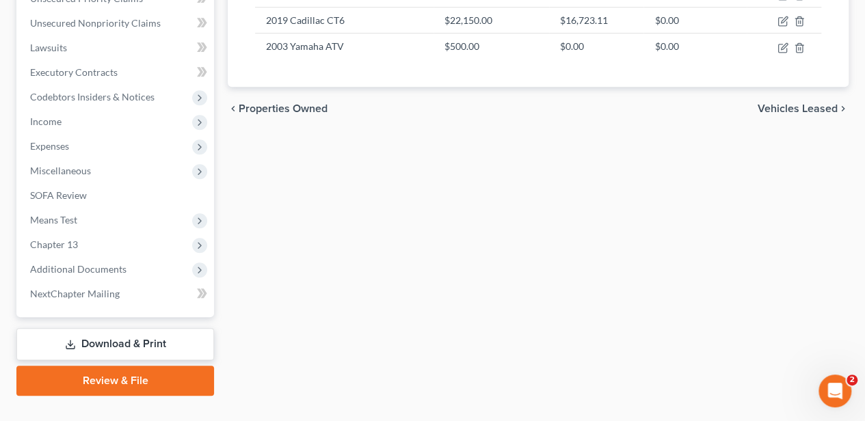
scroll to position [402, 0]
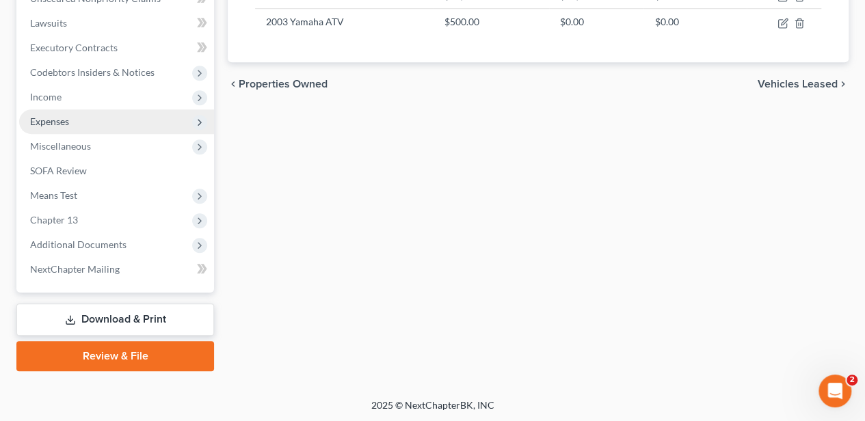
click at [69, 116] on span "Expenses" at bounding box center [49, 122] width 39 height 12
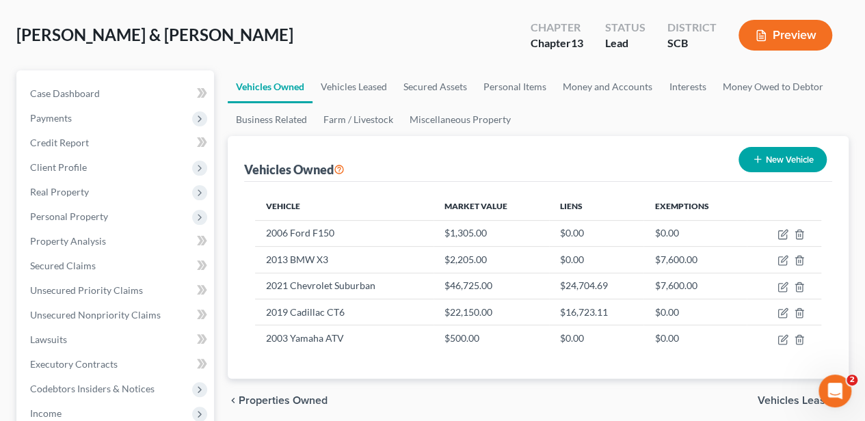
scroll to position [0, 0]
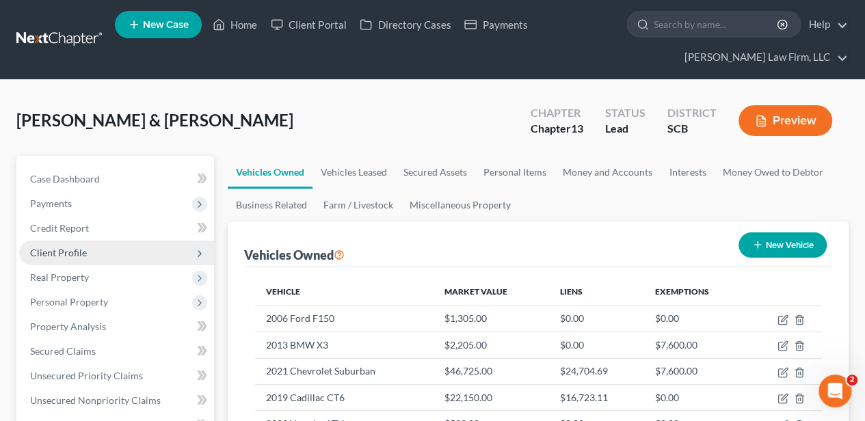
click at [70, 252] on span "Client Profile" at bounding box center [58, 253] width 57 height 12
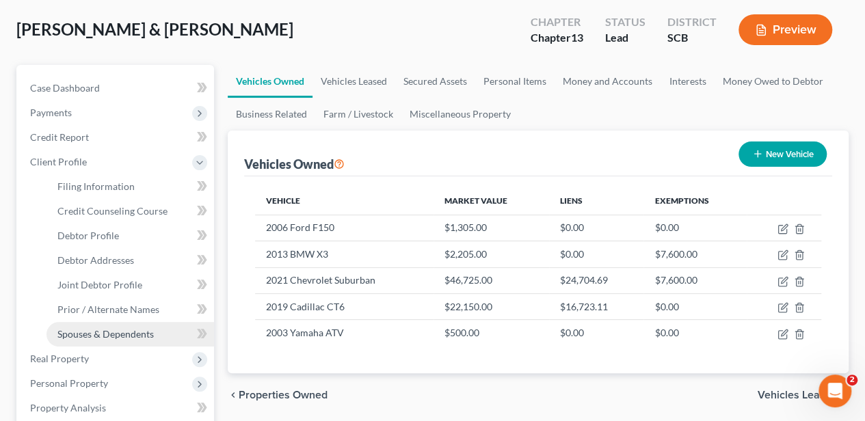
click at [104, 335] on span "Spouses & Dependents" at bounding box center [105, 334] width 96 height 12
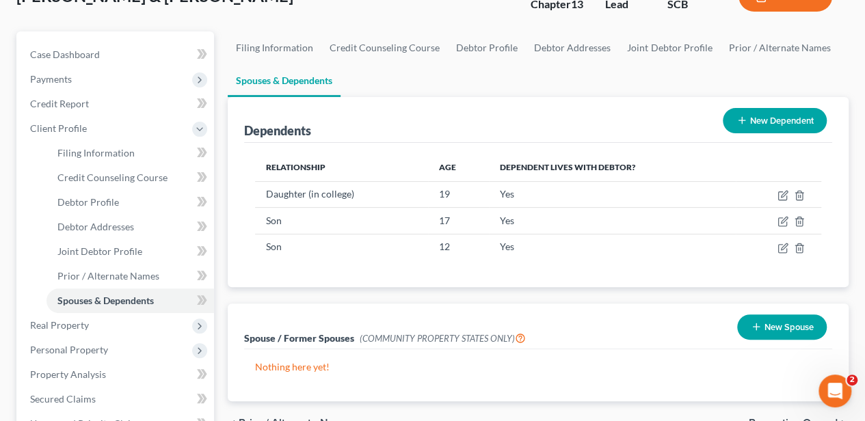
scroll to position [137, 0]
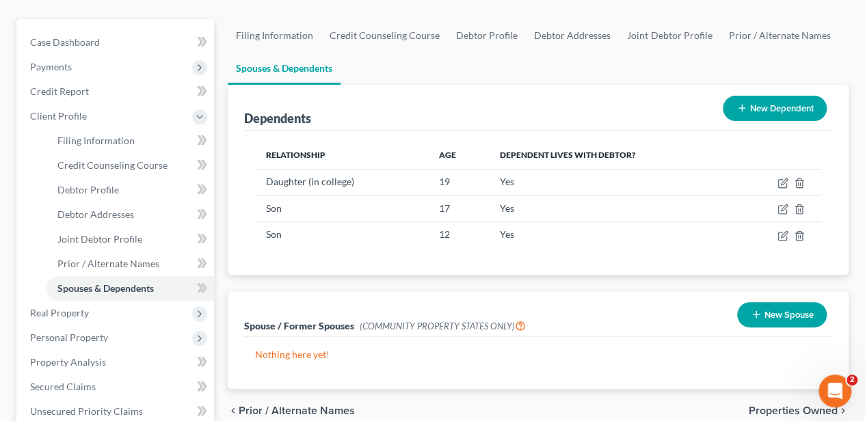
click at [763, 107] on button "New Dependent" at bounding box center [775, 108] width 104 height 25
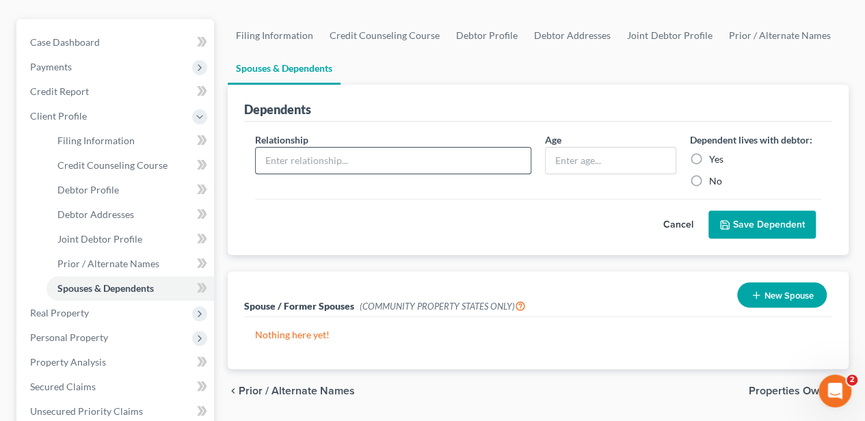
click at [405, 155] on input "text" at bounding box center [393, 161] width 275 height 26
type input "Grandchild"
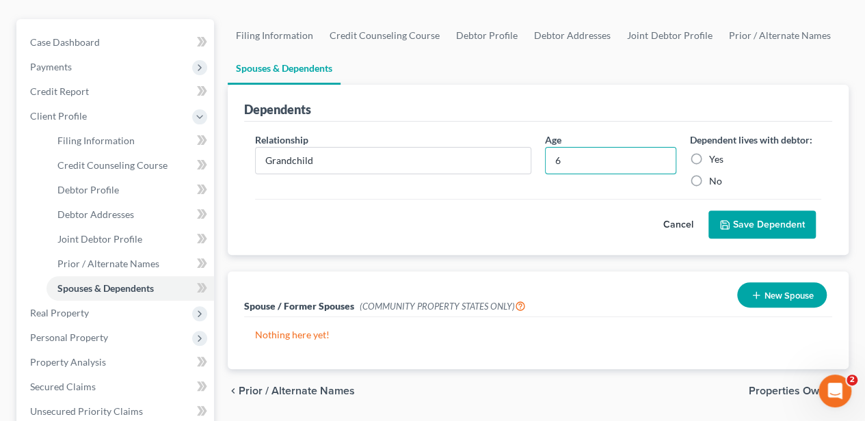
type input "6"
click at [709, 157] on label "Yes" at bounding box center [716, 160] width 14 height 14
click at [715, 157] on input "Yes" at bounding box center [719, 157] width 9 height 9
radio input "true"
click at [730, 220] on icon "submit" at bounding box center [724, 225] width 11 height 11
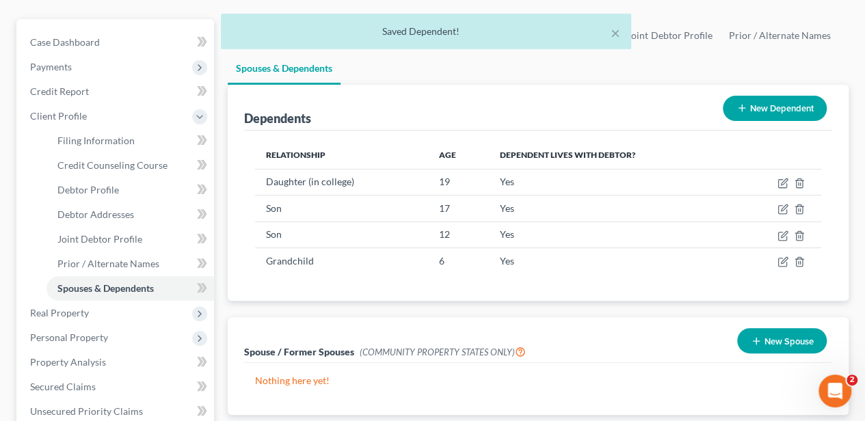
click at [765, 101] on button "New Dependent" at bounding box center [775, 108] width 104 height 25
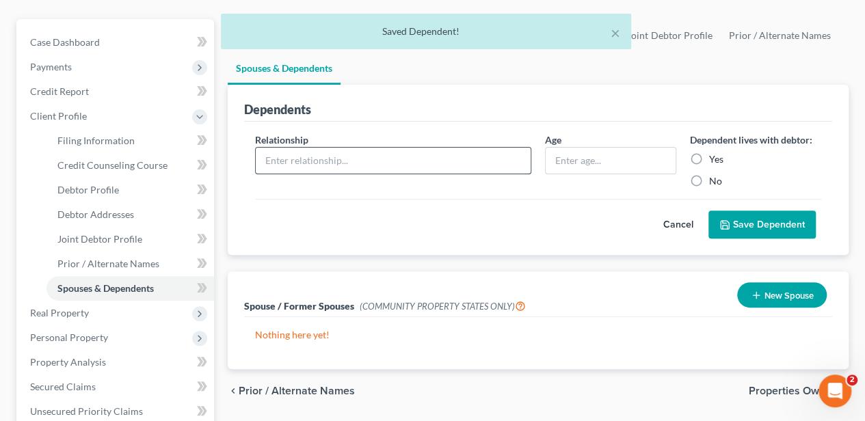
click at [355, 165] on input "text" at bounding box center [393, 161] width 275 height 26
type input "Grandchild"
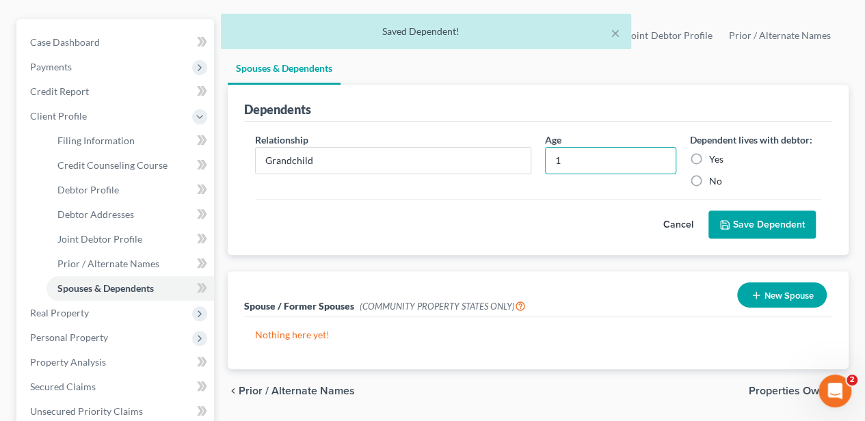
type input "1"
click at [709, 155] on label "Yes" at bounding box center [716, 160] width 14 height 14
click at [715, 155] on input "Yes" at bounding box center [719, 157] width 9 height 9
radio input "true"
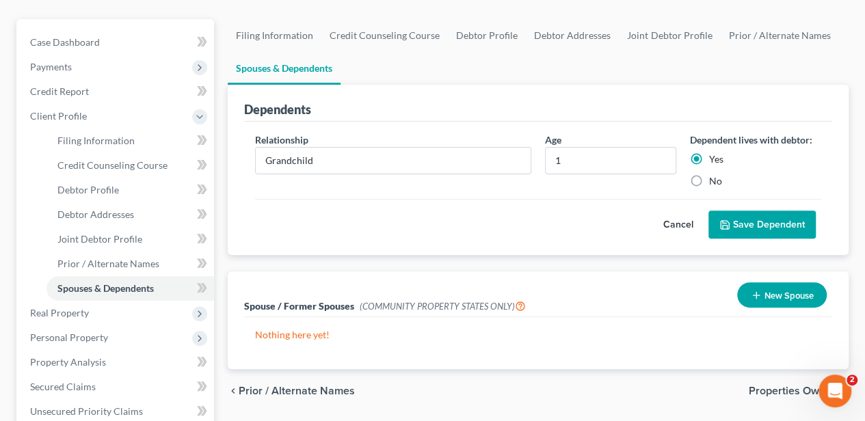
click at [733, 219] on button "Save Dependent" at bounding box center [761, 225] width 107 height 29
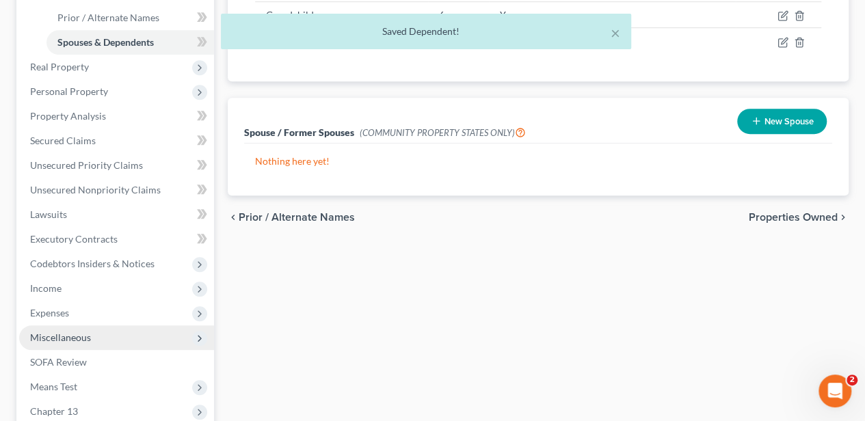
scroll to position [501, 0]
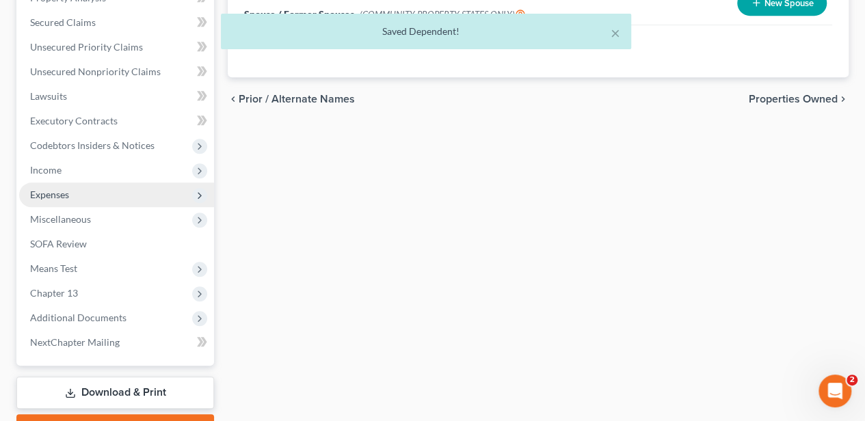
click at [75, 189] on span "Expenses" at bounding box center [116, 195] width 195 height 25
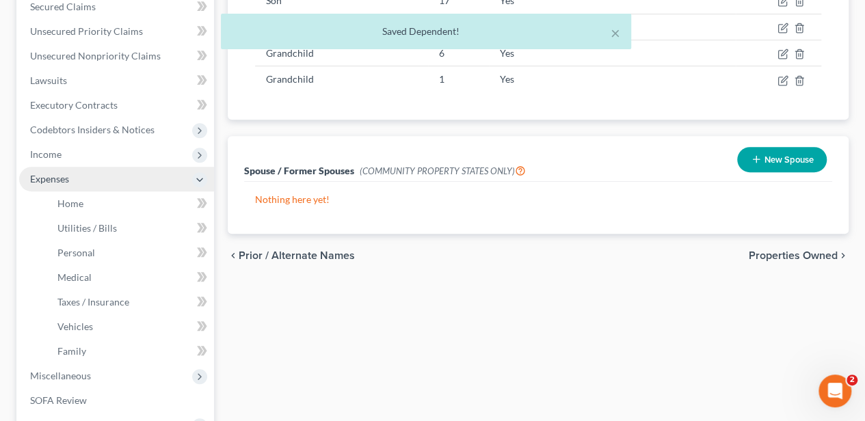
scroll to position [329, 0]
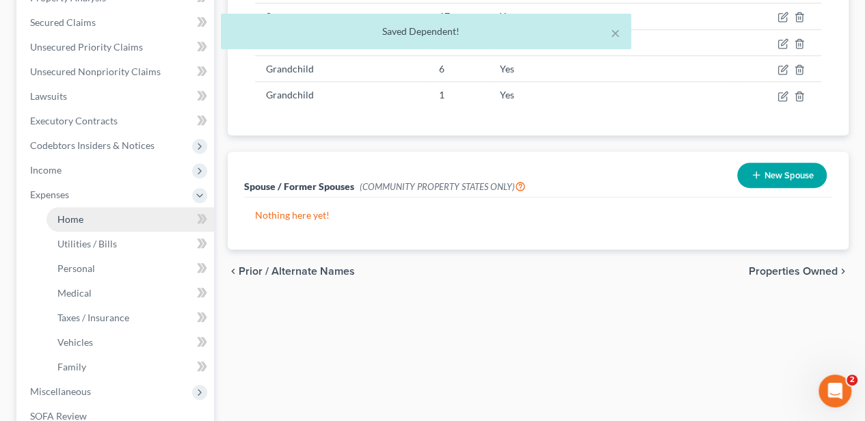
click at [75, 215] on span "Home" at bounding box center [70, 219] width 26 height 12
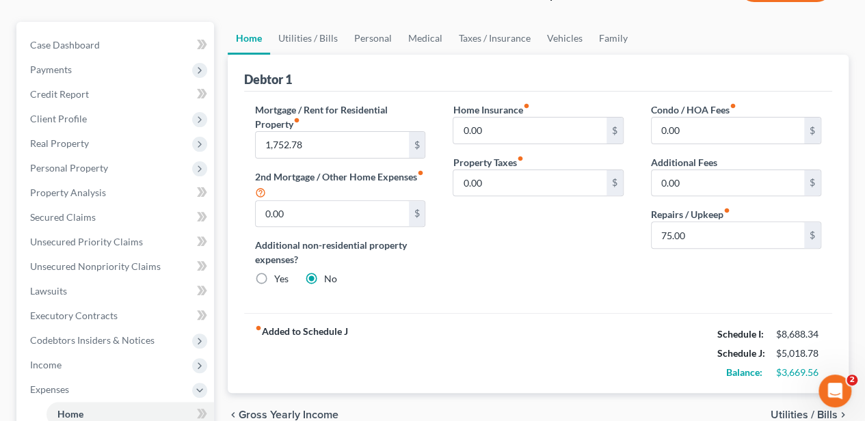
scroll to position [182, 0]
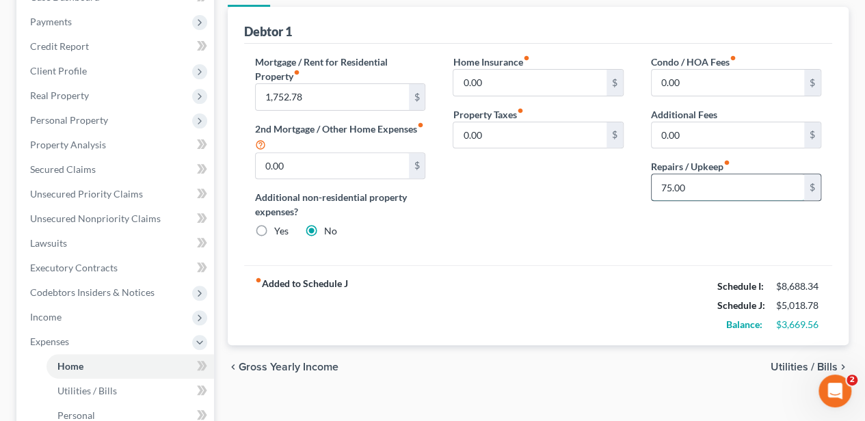
click at [672, 193] on input "75.00" at bounding box center [728, 187] width 153 height 26
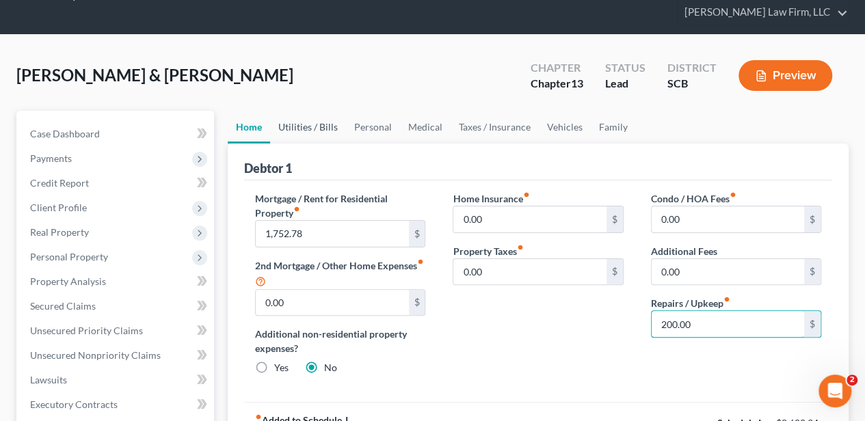
type input "200.00"
click at [327, 129] on link "Utilities / Bills" at bounding box center [308, 127] width 76 height 33
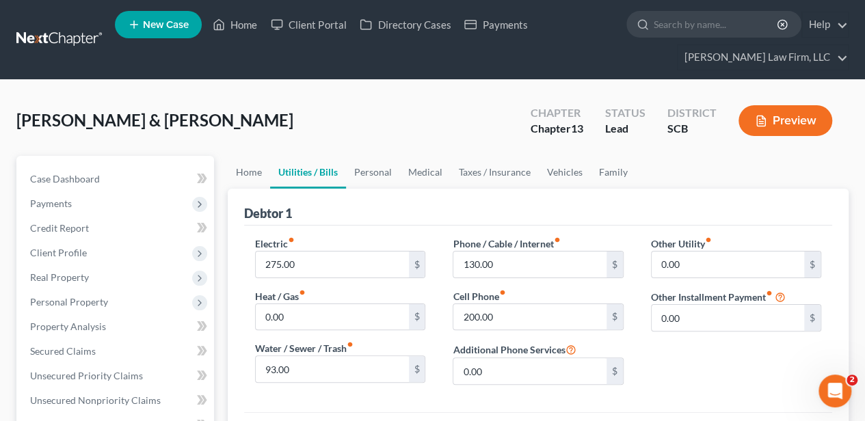
click at [300, 249] on div "Electric fiber_manual_record 275.00 $" at bounding box center [340, 258] width 170 height 42
click at [301, 256] on input "275.00" at bounding box center [332, 265] width 153 height 26
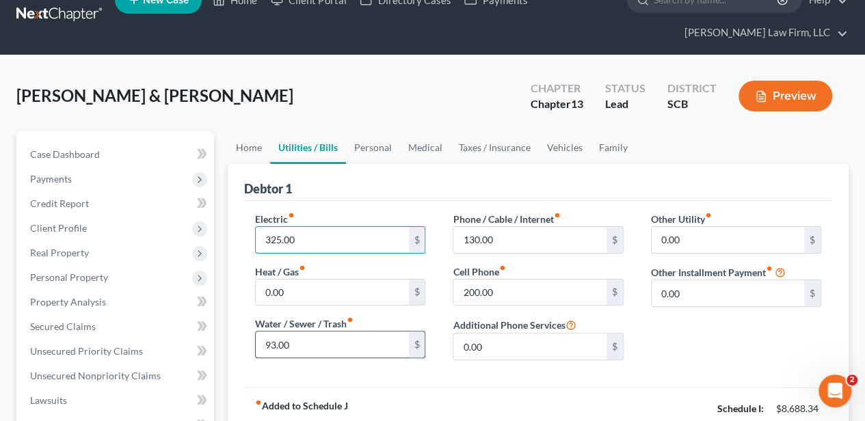
scroll to position [45, 0]
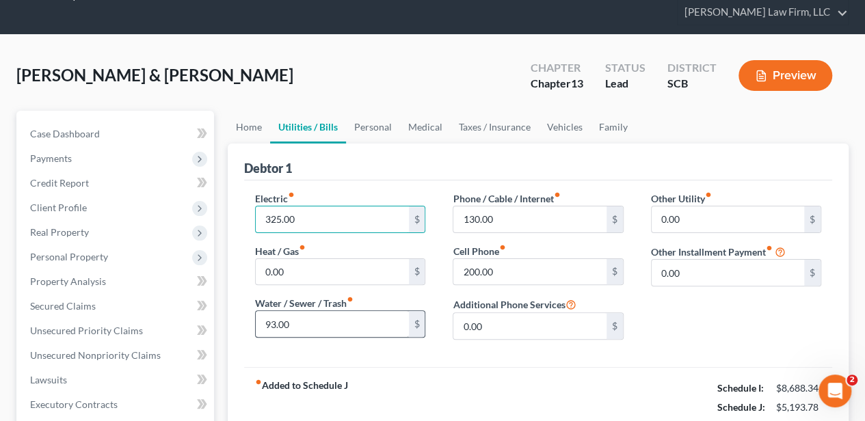
type input "325.00"
click at [294, 321] on input "93.00" at bounding box center [332, 324] width 153 height 26
type input "100.00"
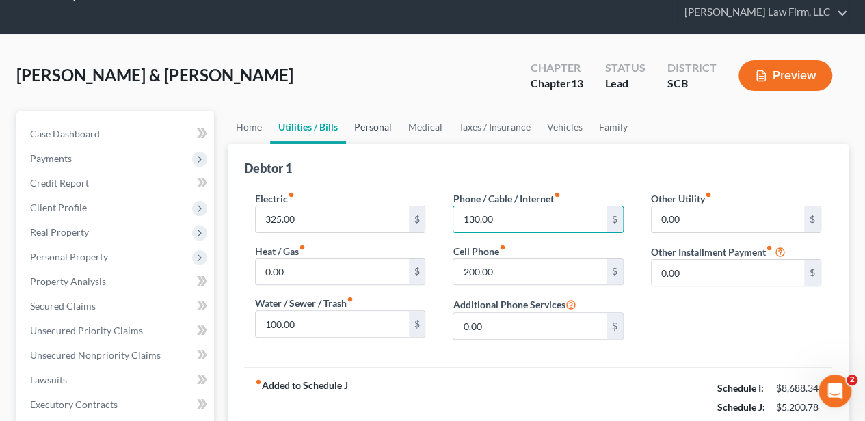
click at [371, 122] on link "Personal" at bounding box center [373, 127] width 54 height 33
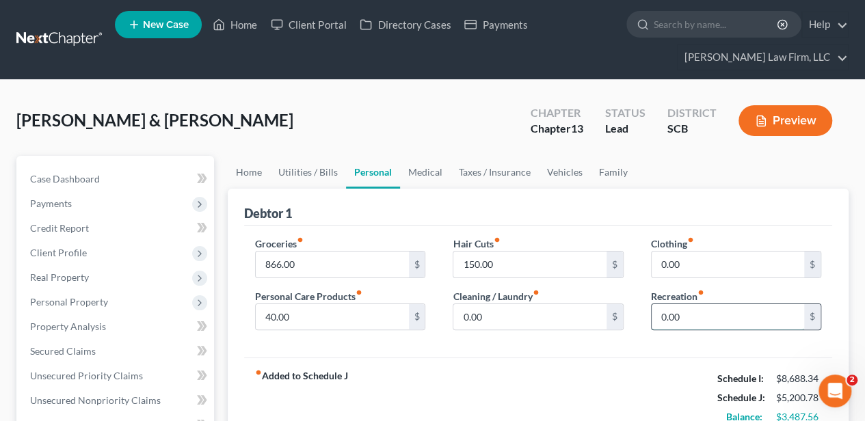
click at [695, 320] on input "0.00" at bounding box center [728, 317] width 153 height 26
type input "200.00"
click at [334, 264] on input "866.00" at bounding box center [332, 265] width 153 height 26
type input "1,300.00"
click at [669, 265] on input "0.00" at bounding box center [728, 265] width 153 height 26
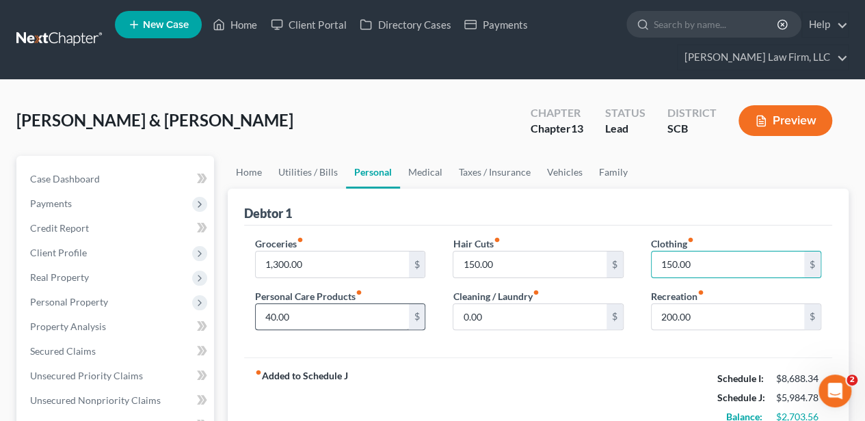
type input "150.00"
click at [361, 316] on input "40.00" at bounding box center [332, 317] width 153 height 26
type input "150.00"
click at [490, 360] on div "fiber_manual_record Added to Schedule J Schedule I: $8,688.34 Schedule J: $6,09…" at bounding box center [538, 398] width 588 height 80
click at [432, 169] on link "Medical" at bounding box center [425, 172] width 51 height 33
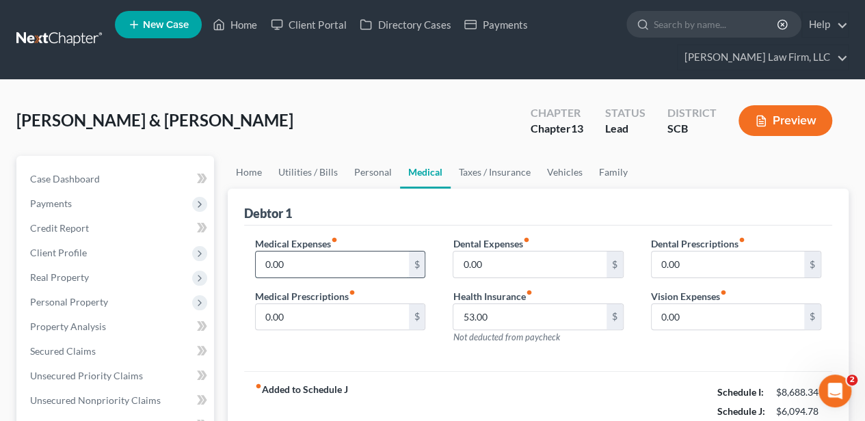
click at [349, 256] on input "0.00" at bounding box center [332, 265] width 153 height 26
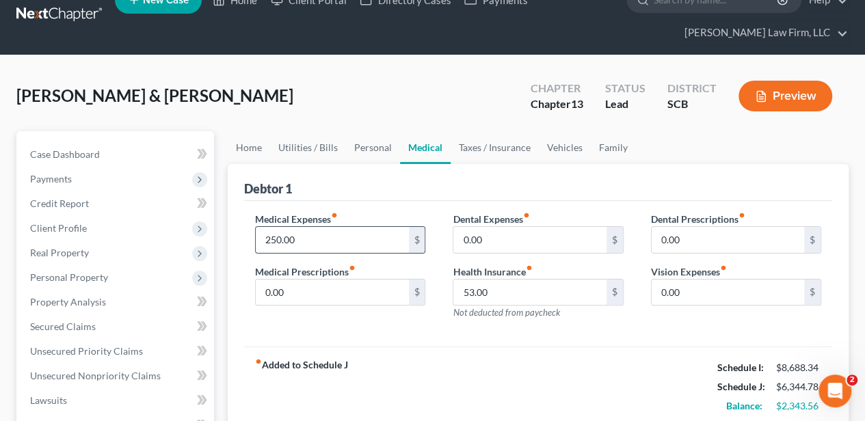
scroll to position [45, 0]
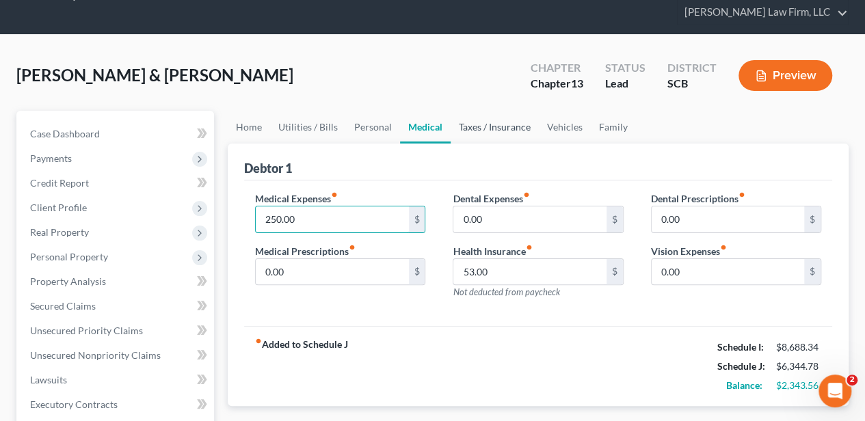
type input "250.00"
click at [500, 133] on link "Taxes / Insurance" at bounding box center [495, 127] width 88 height 33
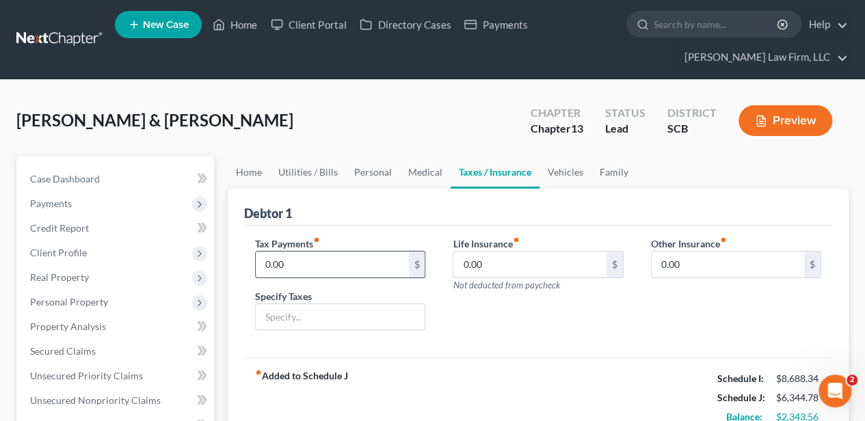
click at [319, 264] on input "0.00" at bounding box center [332, 265] width 153 height 26
type input "90.00"
type input "Personal Property Taxes"
click at [572, 173] on link "Vehicles" at bounding box center [566, 172] width 52 height 33
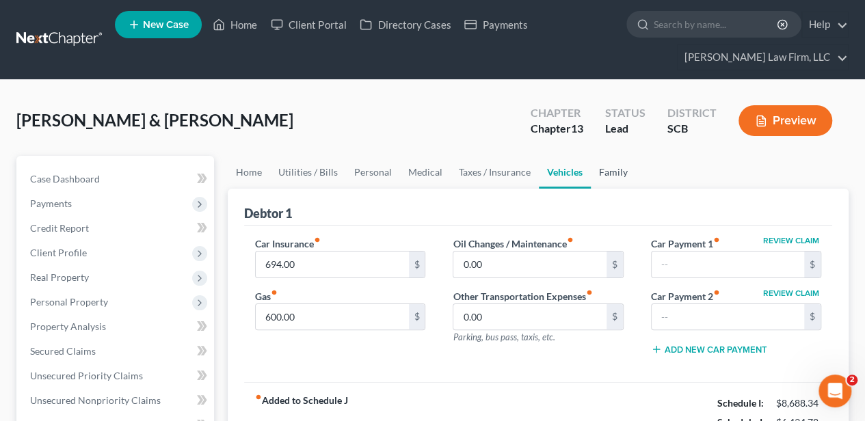
click at [618, 167] on link "Family" at bounding box center [613, 172] width 45 height 33
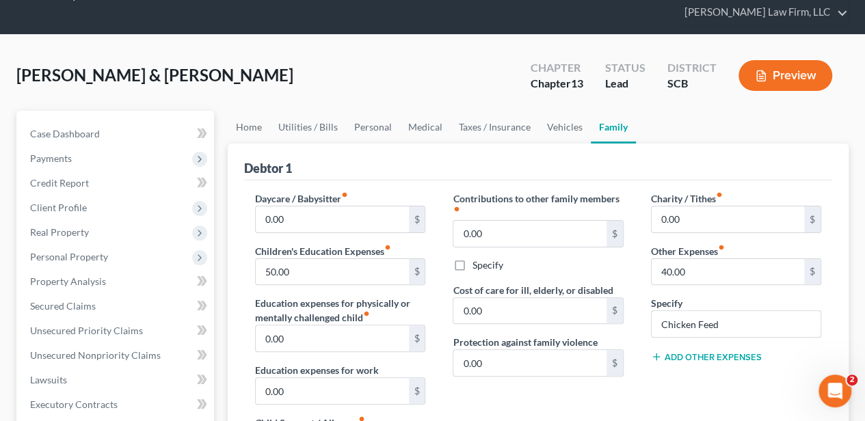
scroll to position [91, 0]
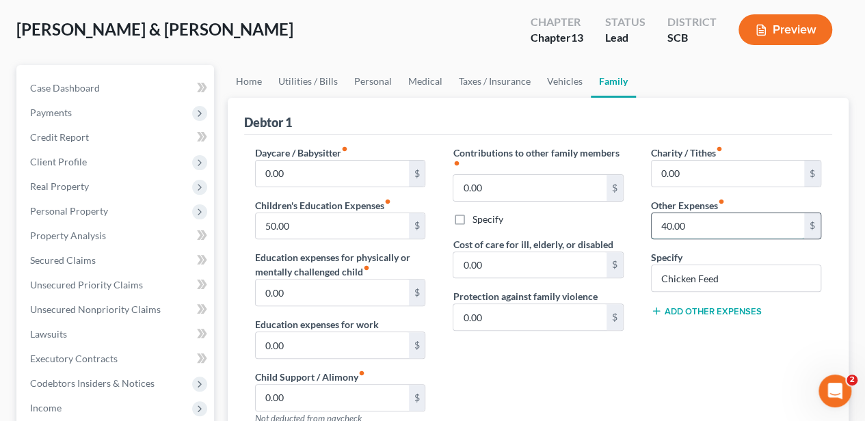
click at [672, 216] on input "40.00" at bounding box center [728, 226] width 153 height 26
type input "90.00"
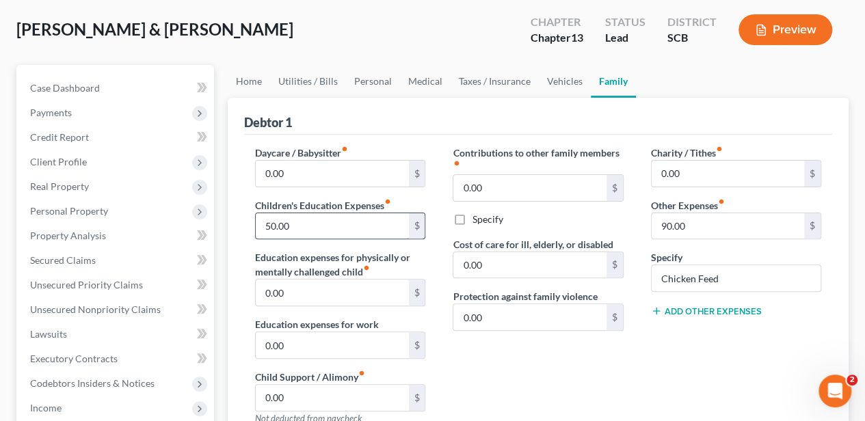
click at [330, 227] on input "50.00" at bounding box center [332, 226] width 153 height 26
type input "100.00"
drag, startPoint x: 569, startPoint y: 402, endPoint x: 570, endPoint y: 394, distance: 8.3
click at [569, 401] on div "Contributions to other family members fiber_manual_record 0.00 $ Specify Cost o…" at bounding box center [538, 291] width 198 height 291
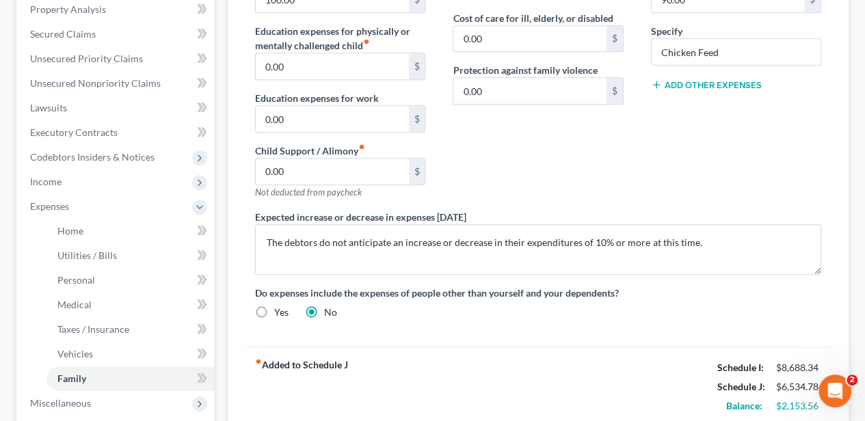
scroll to position [319, 0]
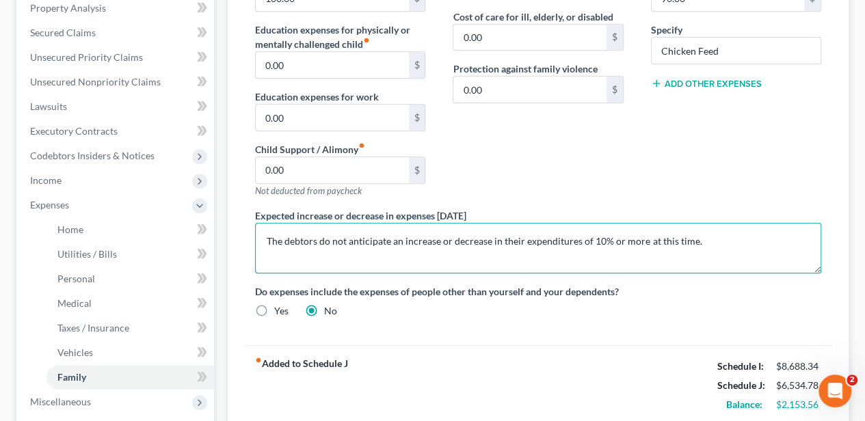
click at [256, 233] on textarea "The debtors do not anticipate an increase or decrease in their expenditures of …" at bounding box center [538, 248] width 566 height 51
type textarea "Mr. and [PERSON_NAME] grandchildren reside with them 5 days a week. The debtors…"
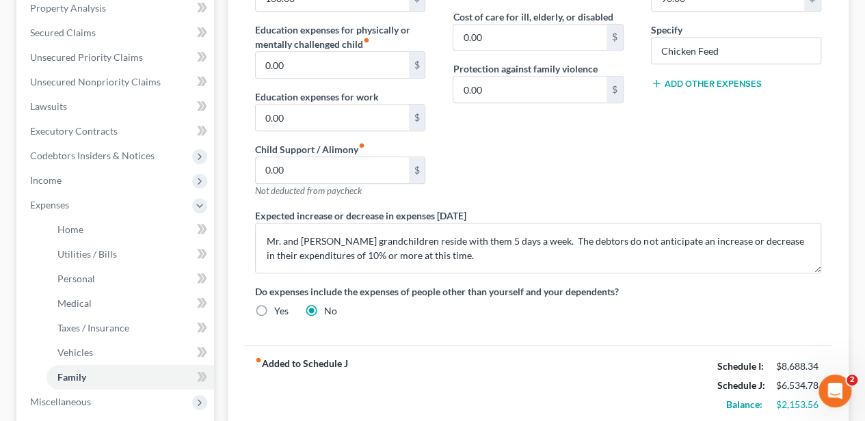
click at [687, 78] on button "Add Other Expenses" at bounding box center [706, 83] width 111 height 11
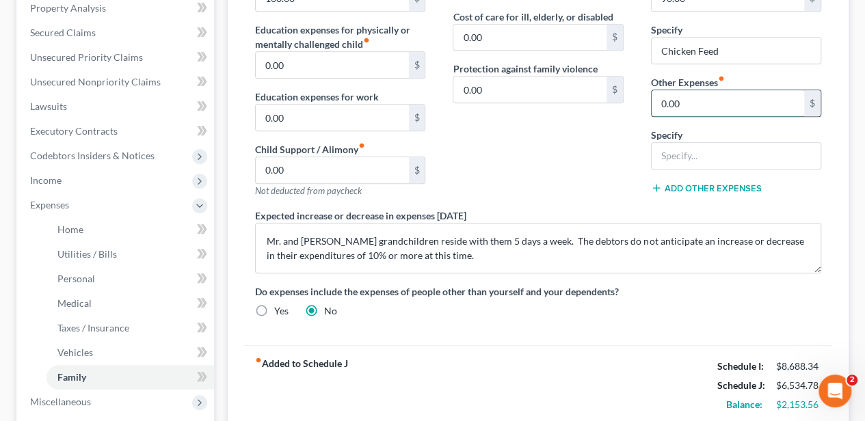
click at [683, 108] on input "0.00" at bounding box center [728, 103] width 153 height 26
type input "300.00"
type input "Diapers, wipes, and baby food"
click at [648, 355] on div "fiber_manual_record Added to Schedule J Schedule I: $8,688.34 Schedule J: $6,83…" at bounding box center [538, 385] width 588 height 80
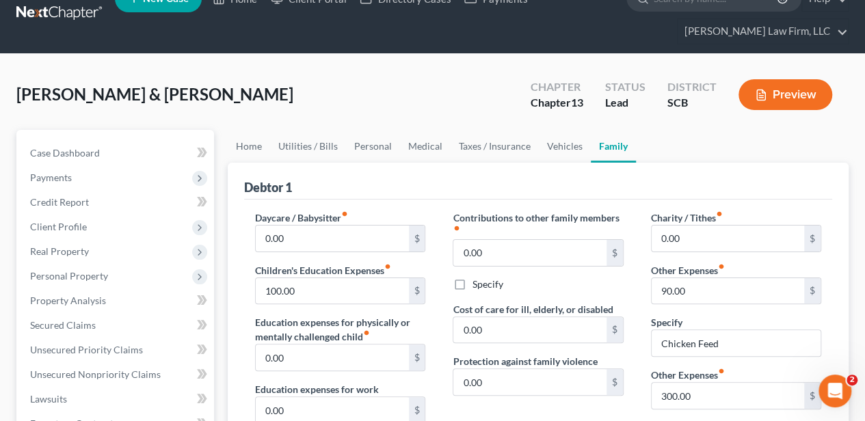
scroll to position [0, 0]
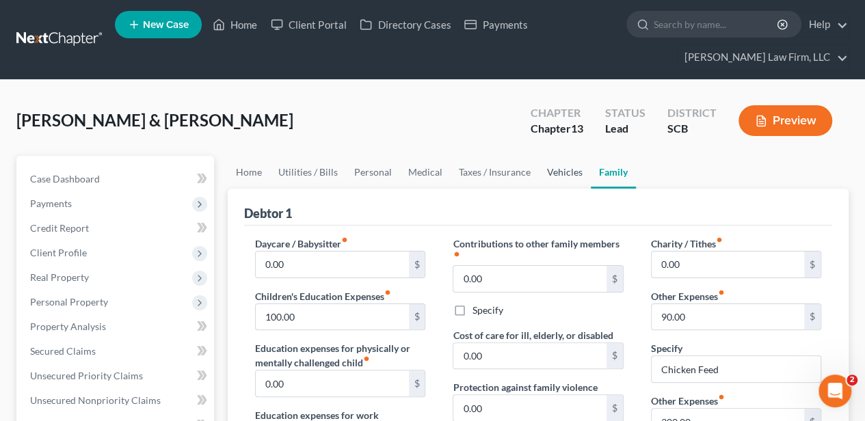
click at [572, 171] on link "Vehicles" at bounding box center [565, 172] width 52 height 33
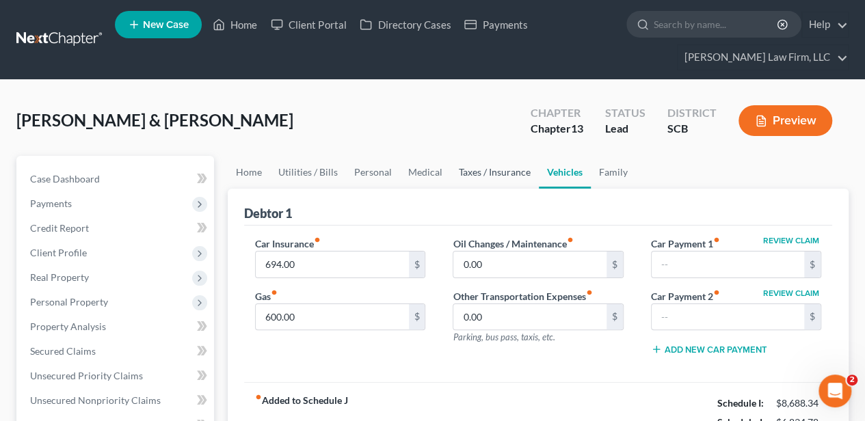
click at [493, 176] on link "Taxes / Insurance" at bounding box center [495, 172] width 88 height 33
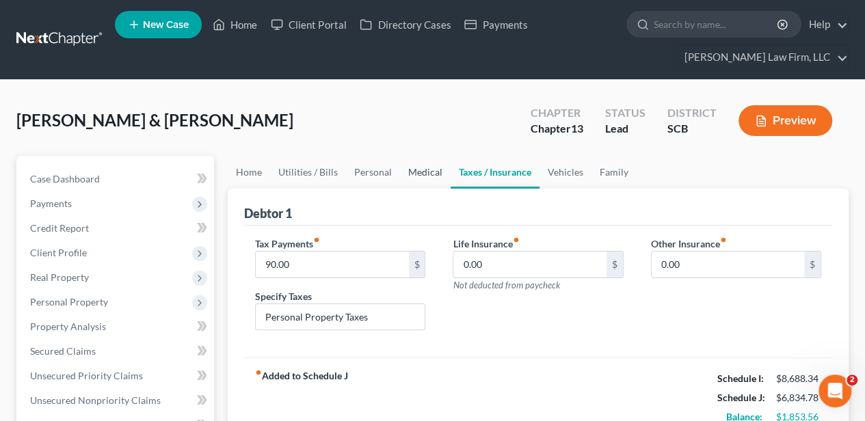
click at [413, 174] on link "Medical" at bounding box center [425, 172] width 51 height 33
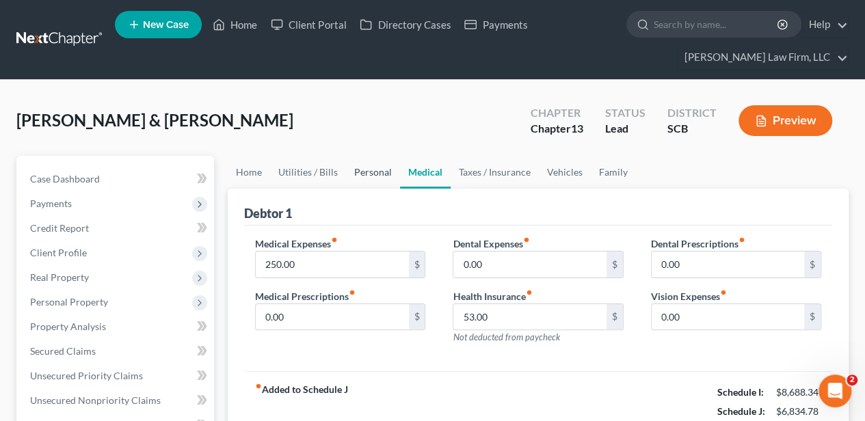
click at [384, 168] on link "Personal" at bounding box center [373, 172] width 54 height 33
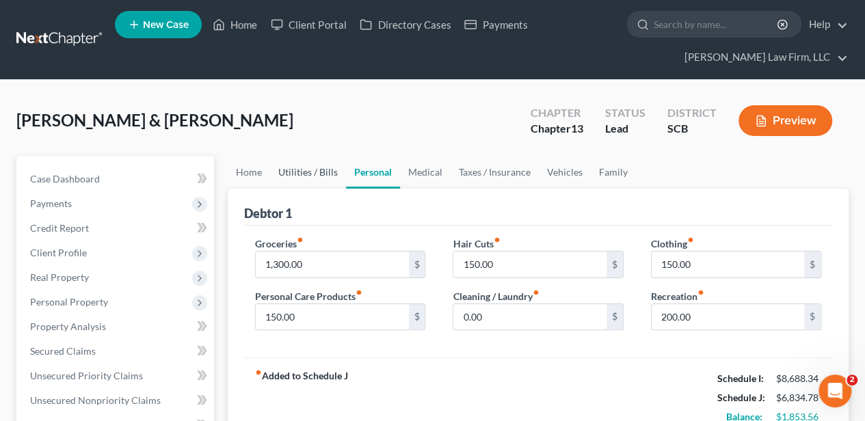
click at [316, 173] on link "Utilities / Bills" at bounding box center [308, 172] width 76 height 33
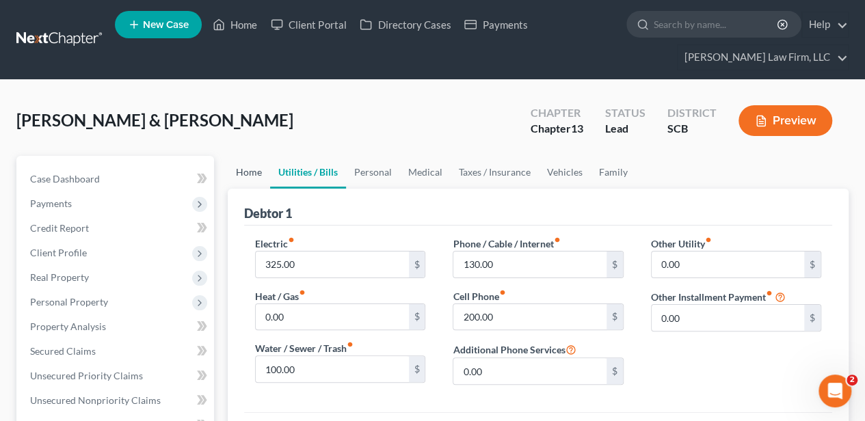
click at [252, 166] on link "Home" at bounding box center [249, 172] width 42 height 33
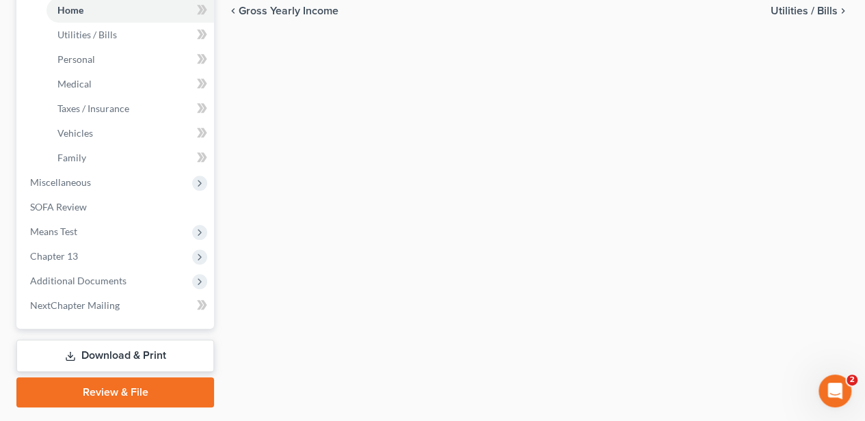
scroll to position [574, 0]
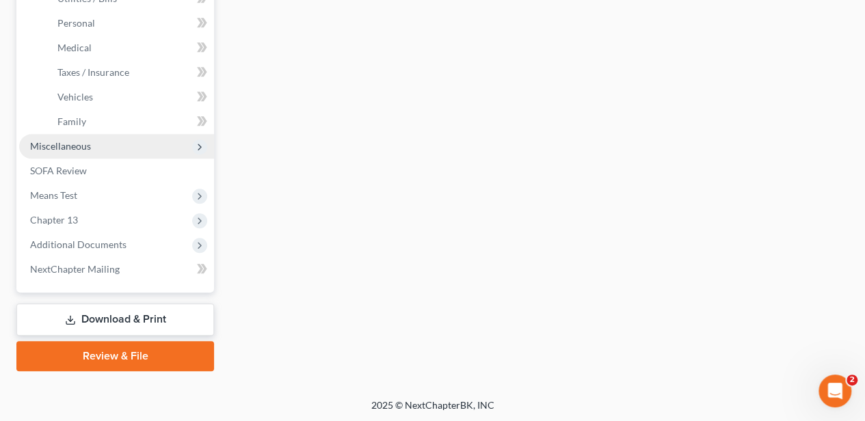
click at [101, 155] on span "Miscellaneous" at bounding box center [116, 146] width 195 height 25
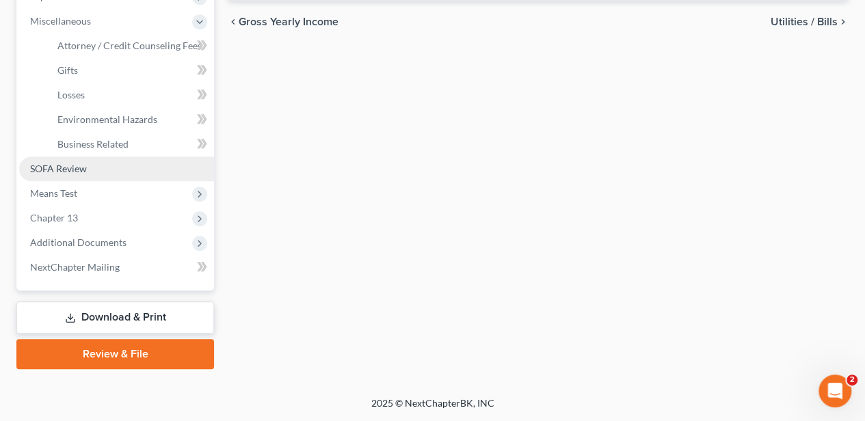
scroll to position [525, 0]
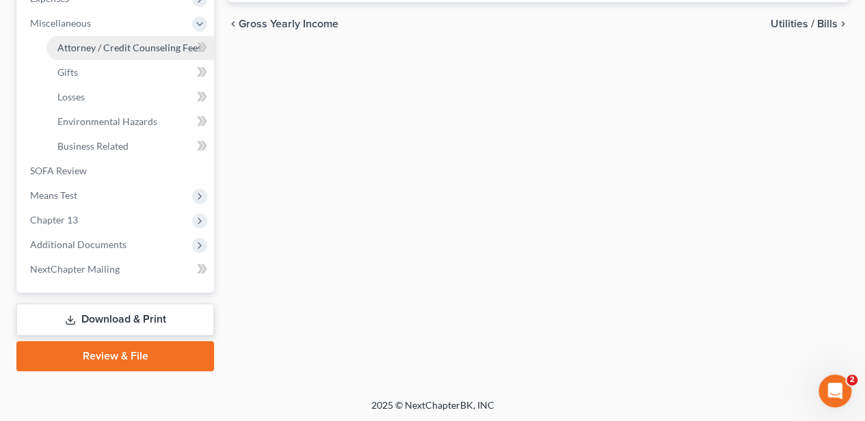
click at [147, 54] on link "Attorney / Credit Counseling Fees" at bounding box center [131, 48] width 168 height 25
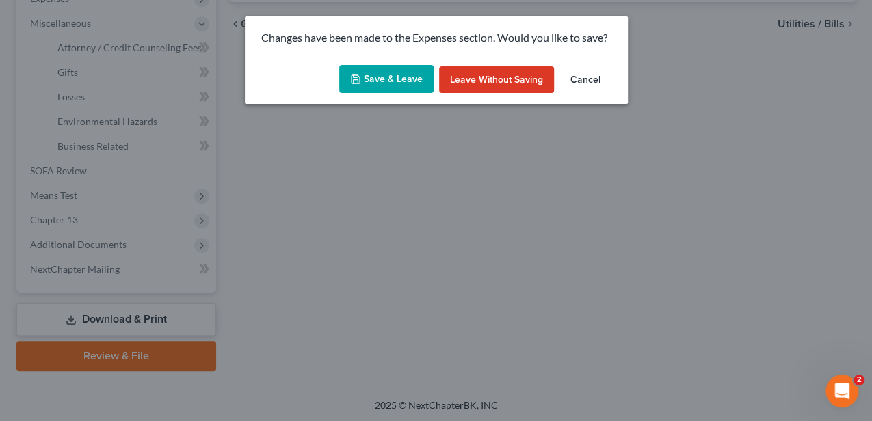
click at [386, 81] on button "Save & Leave" at bounding box center [386, 79] width 94 height 29
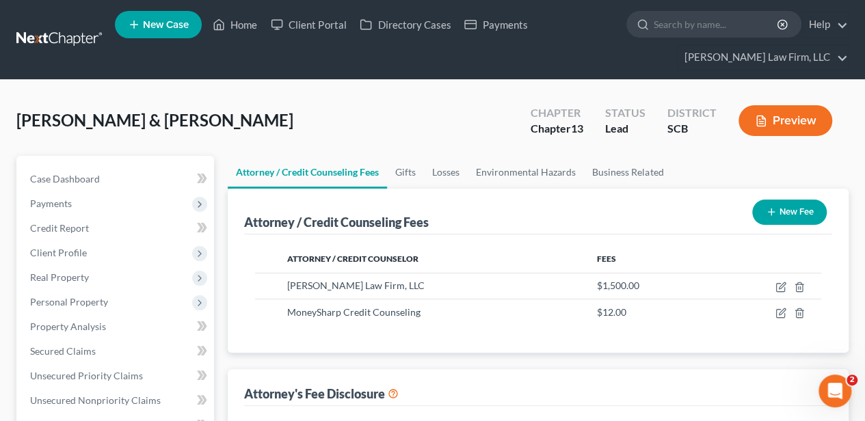
select select "0"
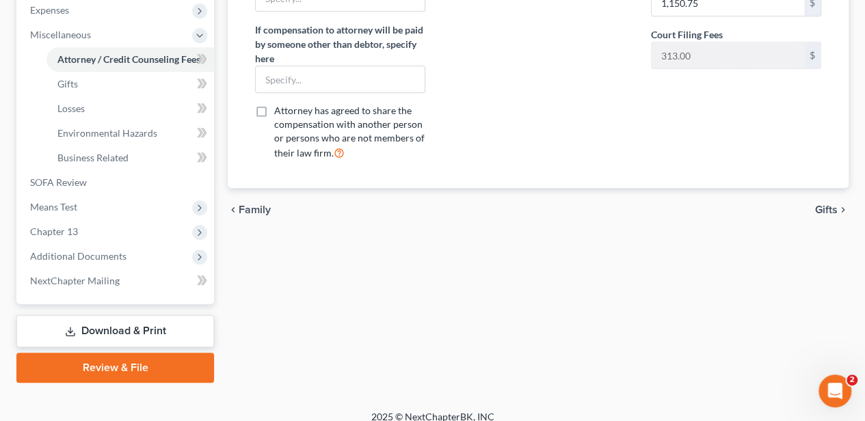
scroll to position [525, 0]
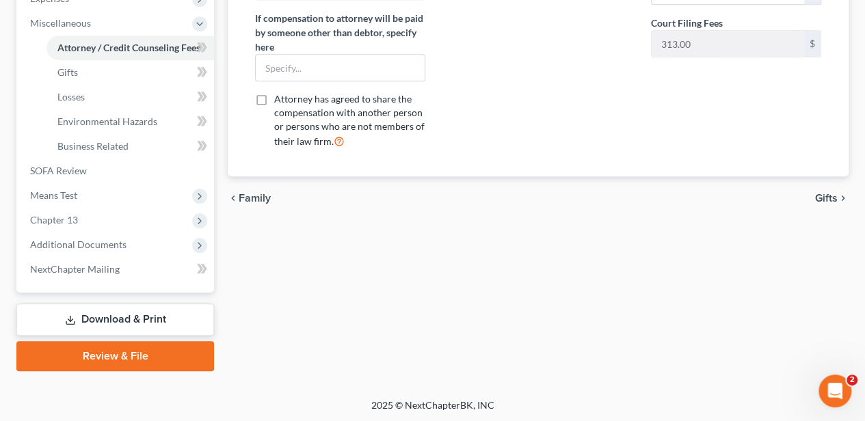
click at [176, 319] on link "Download & Print" at bounding box center [115, 320] width 198 height 32
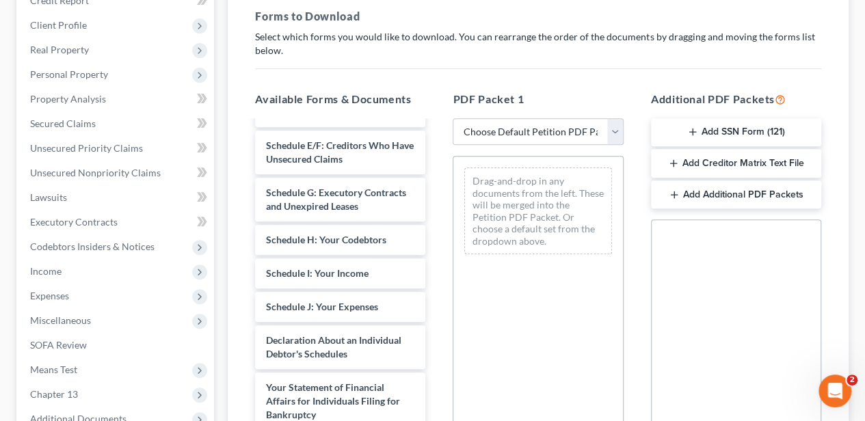
scroll to position [365, 0]
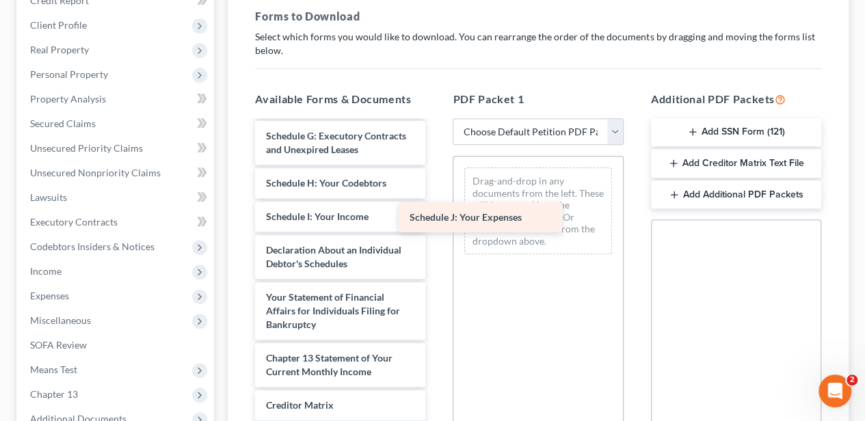
drag, startPoint x: 324, startPoint y: 247, endPoint x: 496, endPoint y: 204, distance: 177.6
click at [436, 204] on div "Schedule J: Your Expenses Debtor's Electronic Noticing Request (DeBN) ([DATE]) …" at bounding box center [340, 159] width 192 height 805
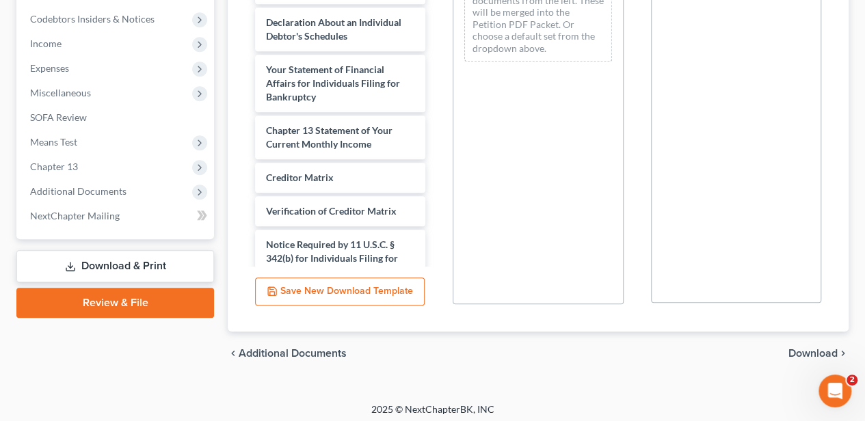
click at [797, 348] on span "Download" at bounding box center [813, 353] width 49 height 11
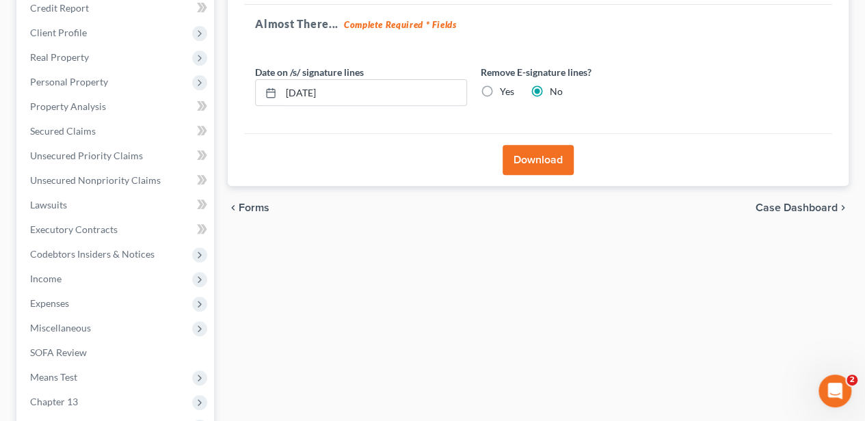
scroll to position [220, 0]
drag, startPoint x: 339, startPoint y: 88, endPoint x: 280, endPoint y: 94, distance: 59.9
click at [281, 94] on input "[DATE]" at bounding box center [373, 94] width 185 height 26
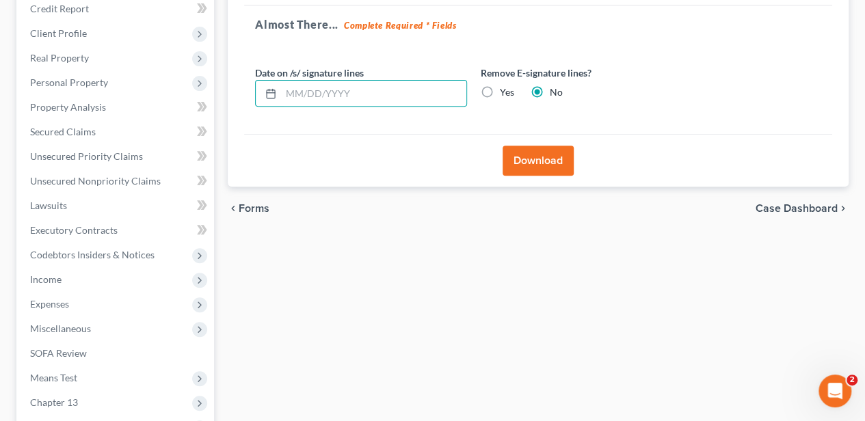
click at [500, 92] on label "Yes" at bounding box center [507, 92] width 14 height 14
click at [505, 92] on input "Yes" at bounding box center [509, 89] width 9 height 9
radio input "true"
radio input "false"
click at [516, 164] on button "Download" at bounding box center [538, 161] width 71 height 30
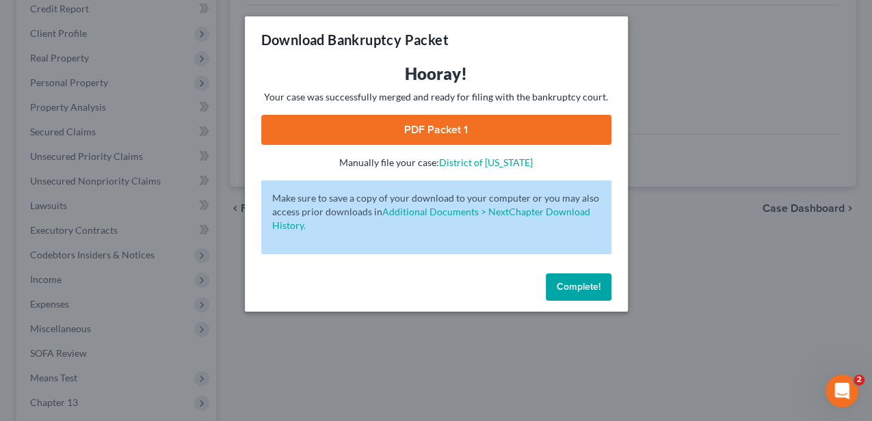
click at [477, 124] on link "PDF Packet 1" at bounding box center [436, 130] width 350 height 30
click at [574, 296] on button "Complete!" at bounding box center [579, 287] width 66 height 27
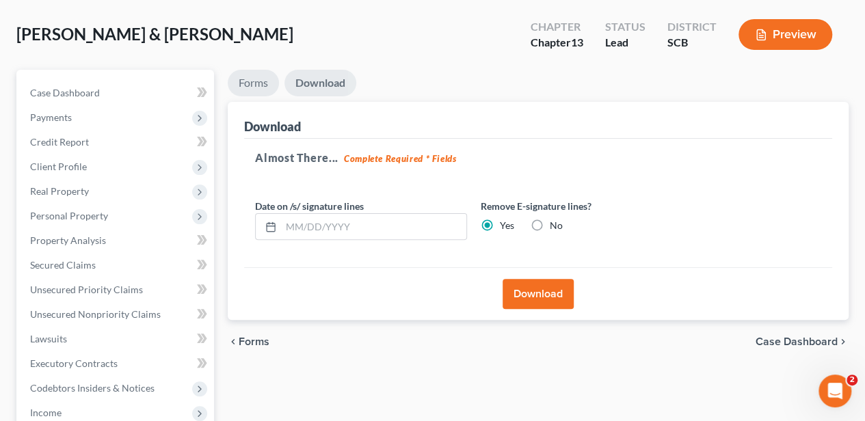
scroll to position [0, 0]
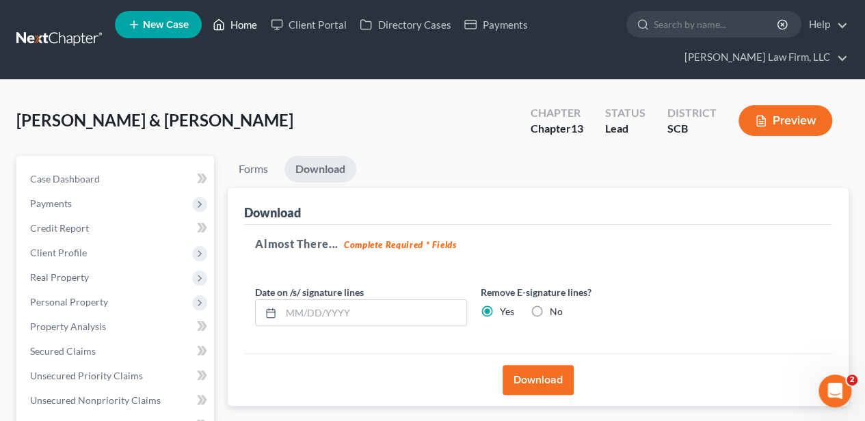
click at [228, 23] on link "Home" at bounding box center [235, 24] width 58 height 25
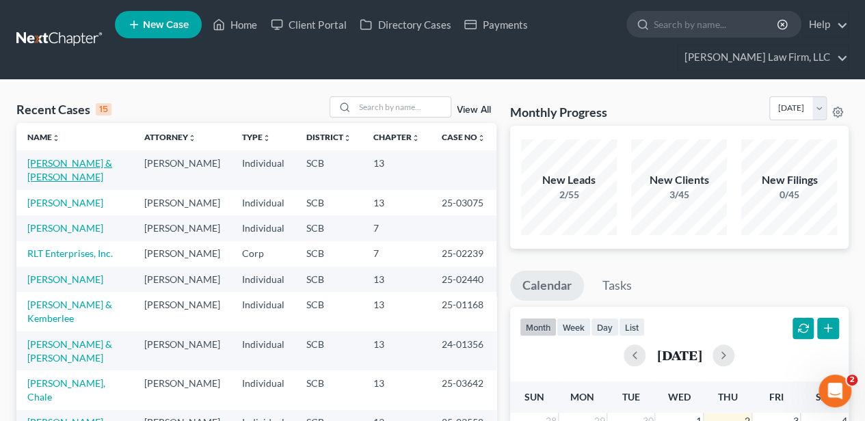
click at [73, 161] on link "[PERSON_NAME] & [PERSON_NAME]" at bounding box center [69, 169] width 85 height 25
select select "2"
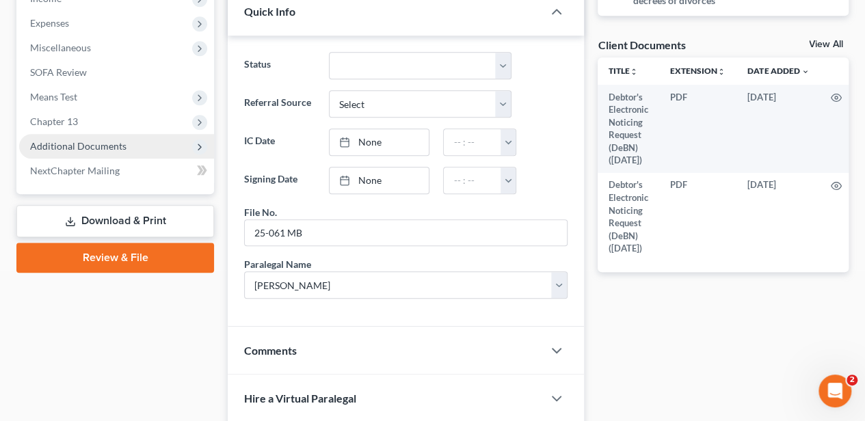
scroll to position [501, 0]
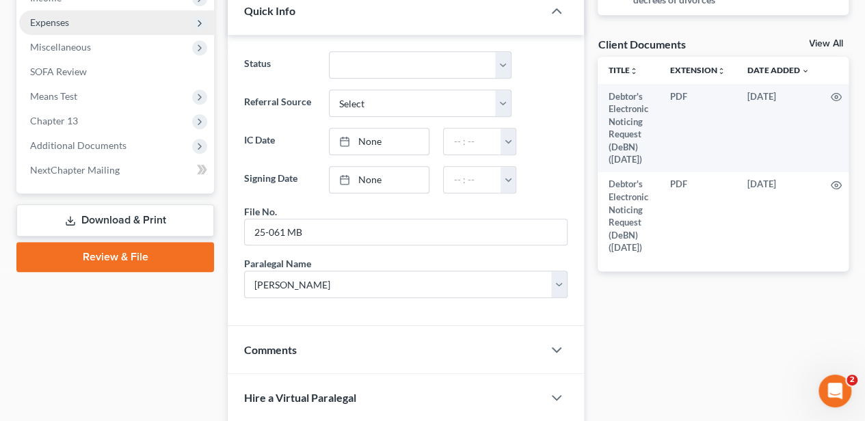
click at [79, 16] on span "Expenses" at bounding box center [116, 22] width 195 height 25
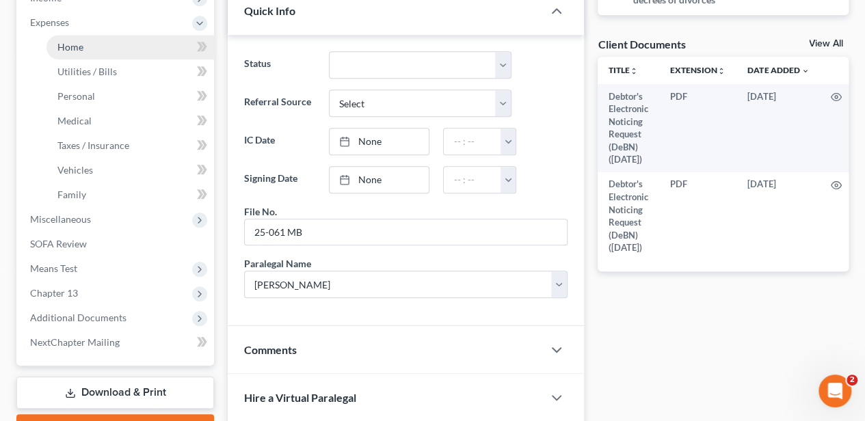
click at [86, 51] on link "Home" at bounding box center [131, 47] width 168 height 25
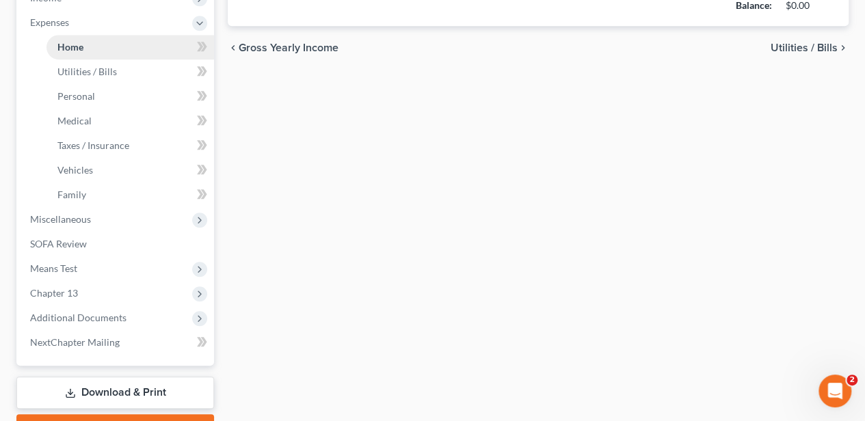
type input "1,752.78"
type input "0.00"
radio input "true"
type input "0.00"
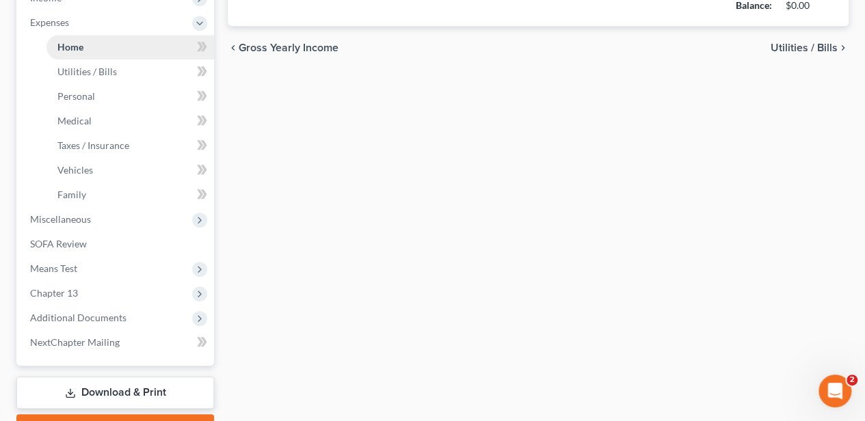
type input "0.00"
type input "200.00"
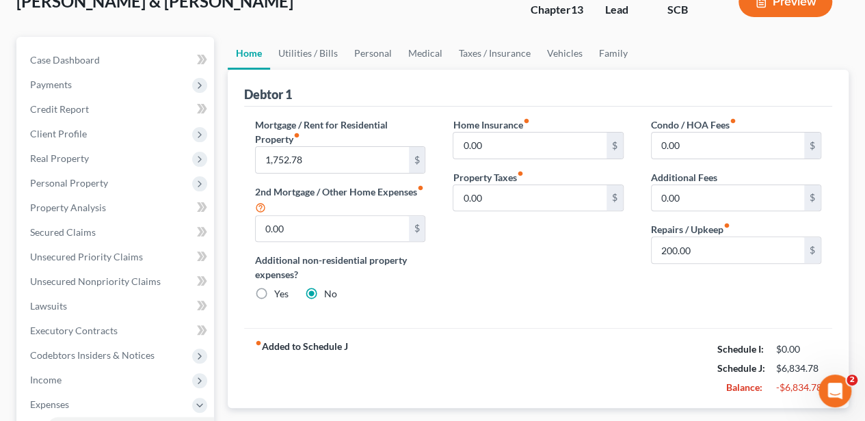
scroll to position [274, 0]
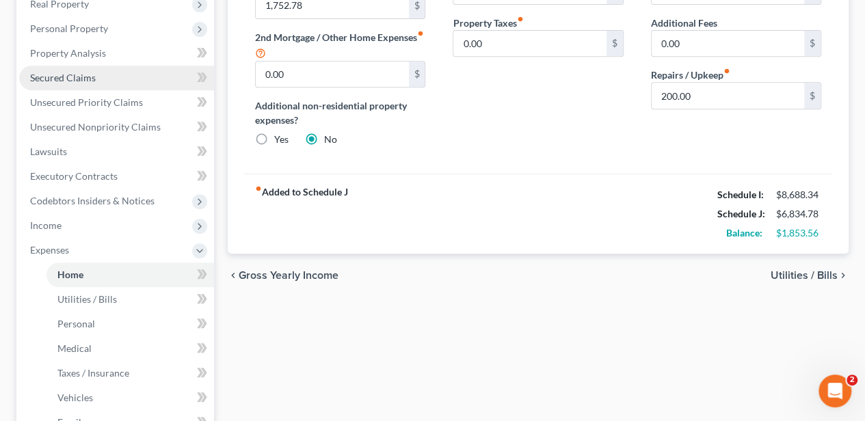
click at [111, 73] on link "Secured Claims" at bounding box center [116, 78] width 195 height 25
